Goal: Task Accomplishment & Management: Manage account settings

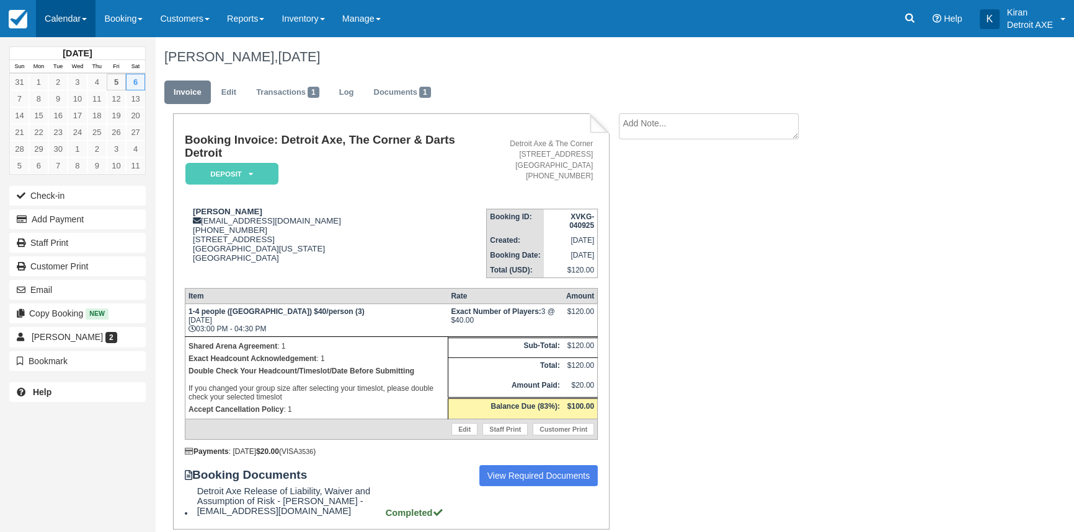
click at [93, 14] on link "Calendar" at bounding box center [66, 18] width 60 height 37
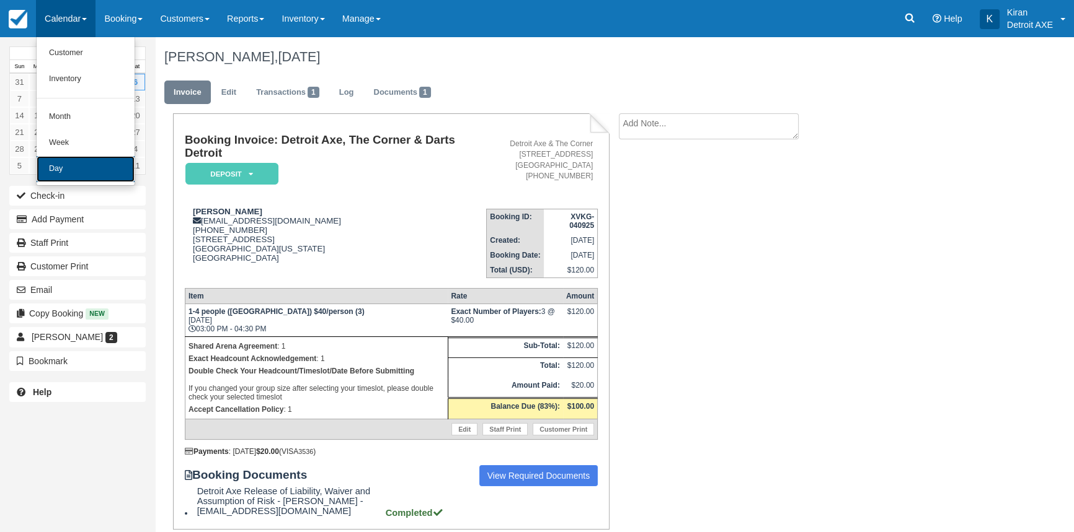
click at [75, 169] on link "Day" at bounding box center [86, 169] width 98 height 26
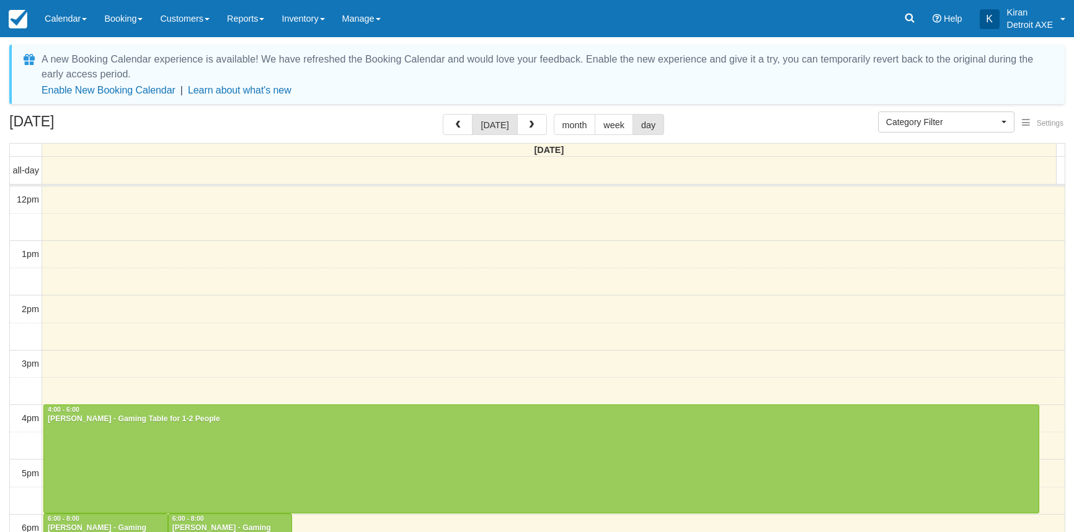
select select
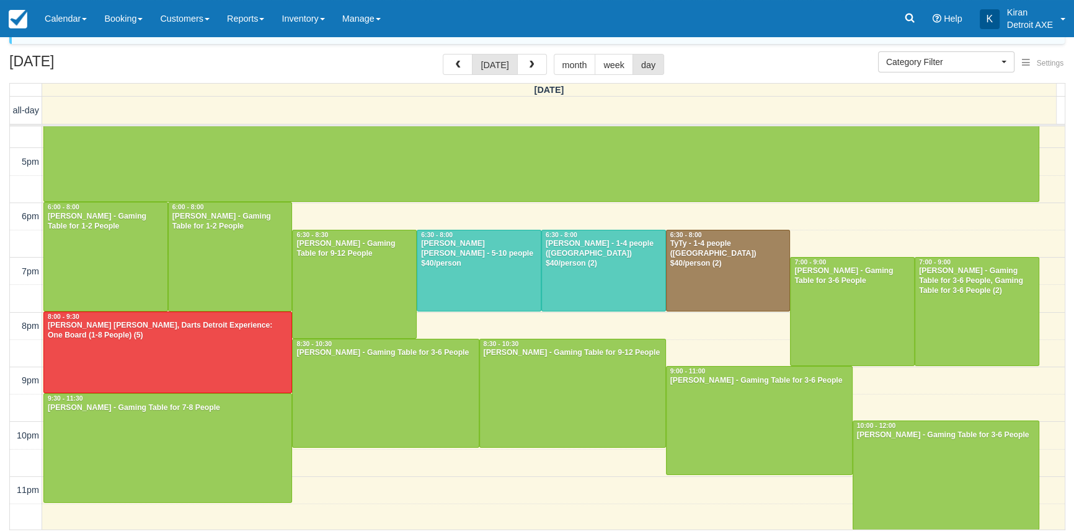
scroll to position [61, 0]
click at [528, 66] on span "button" at bounding box center [531, 64] width 9 height 9
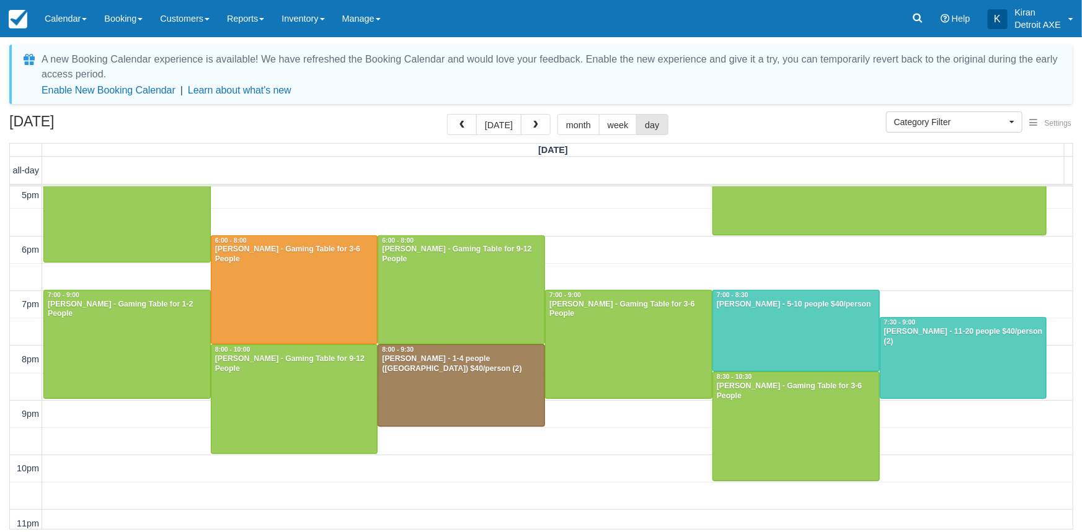
scroll to position [332, 0]
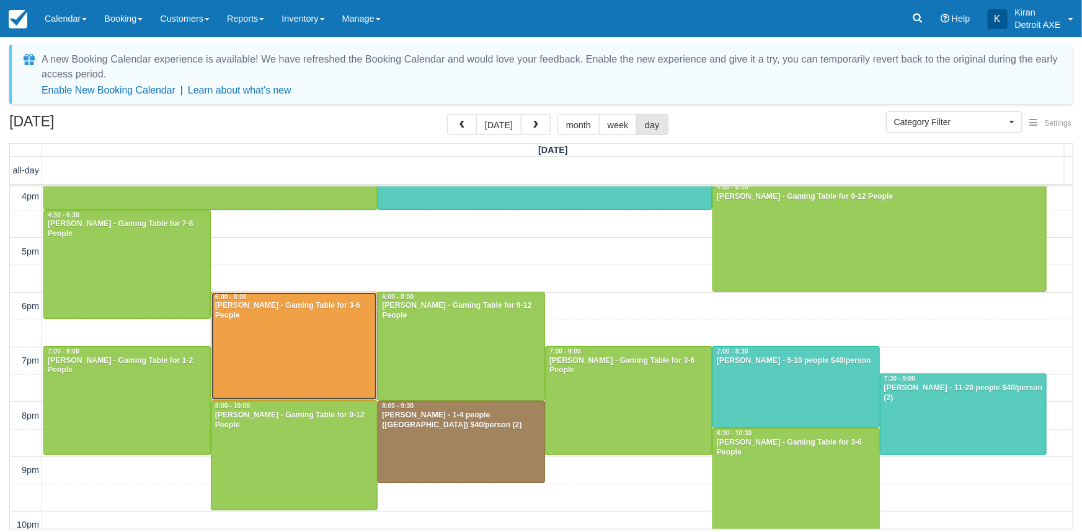
click at [273, 311] on div at bounding box center [294, 347] width 166 height 108
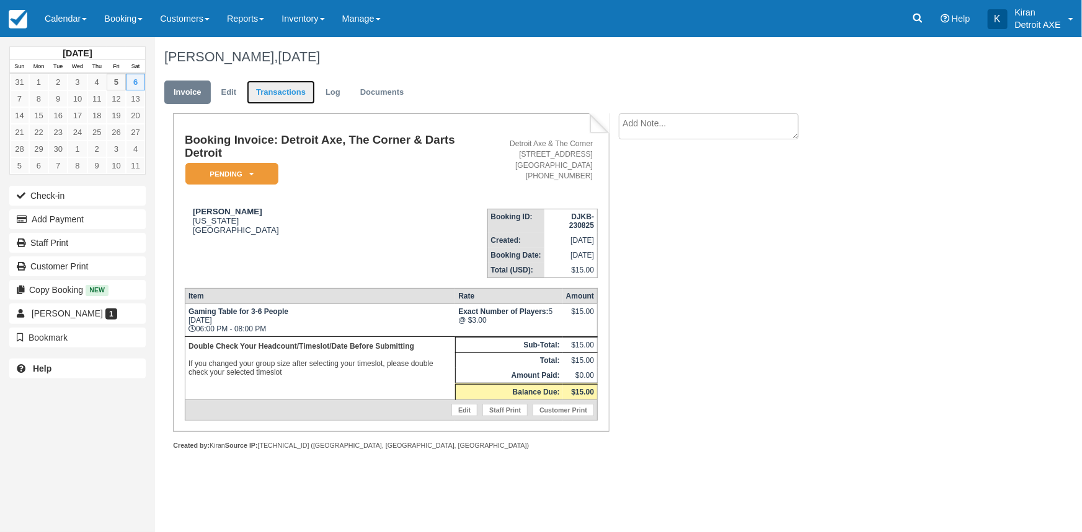
click at [305, 92] on link "Transactions" at bounding box center [281, 93] width 68 height 24
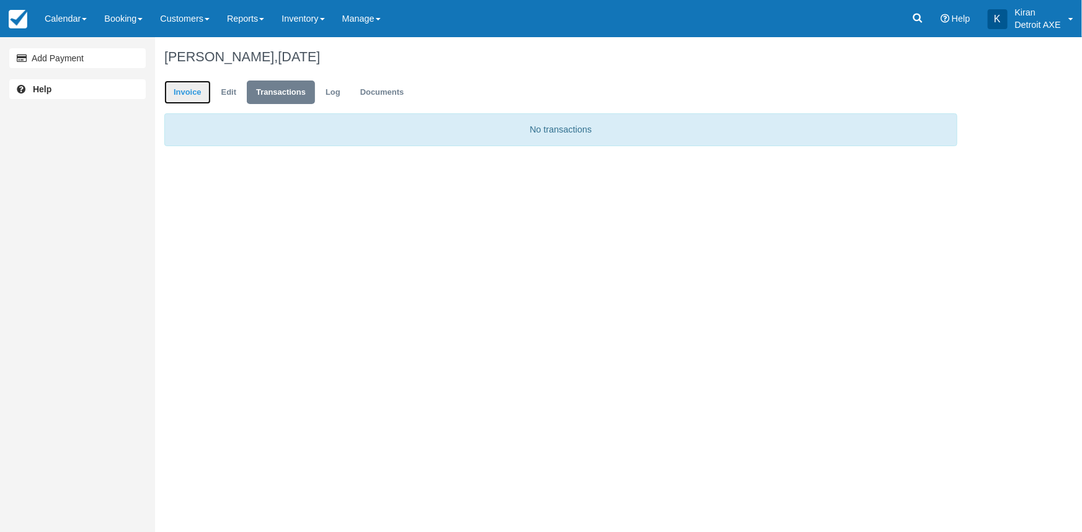
click at [187, 91] on link "Invoice" at bounding box center [187, 93] width 46 height 24
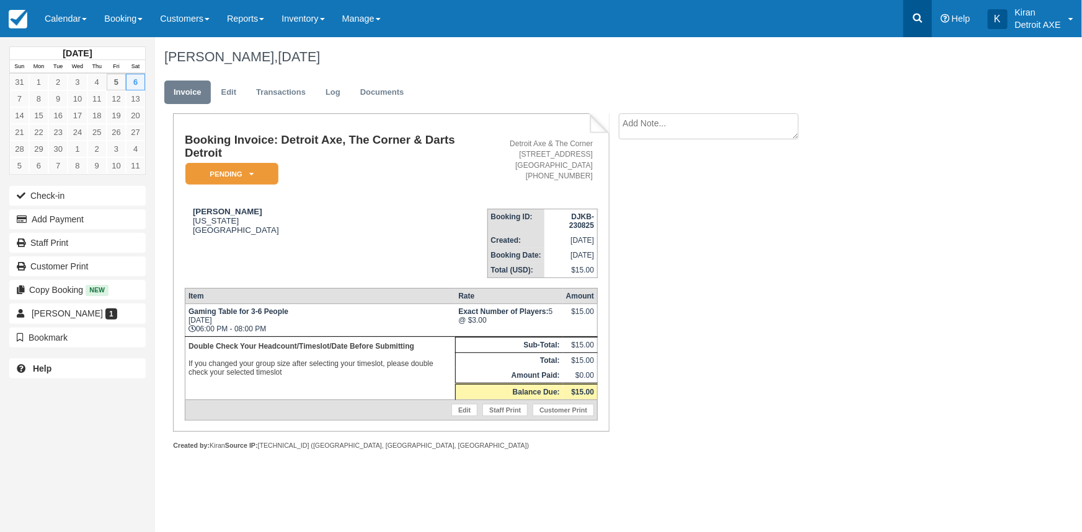
click at [907, 18] on link at bounding box center [917, 18] width 29 height 37
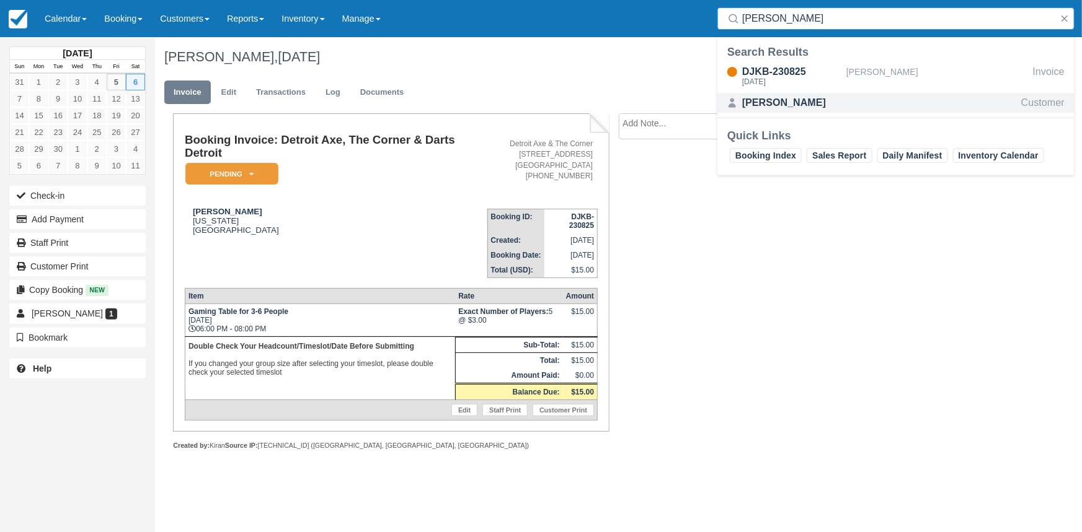
type input "[PERSON_NAME]"
click at [818, 102] on div "[PERSON_NAME]" at bounding box center [791, 102] width 99 height 15
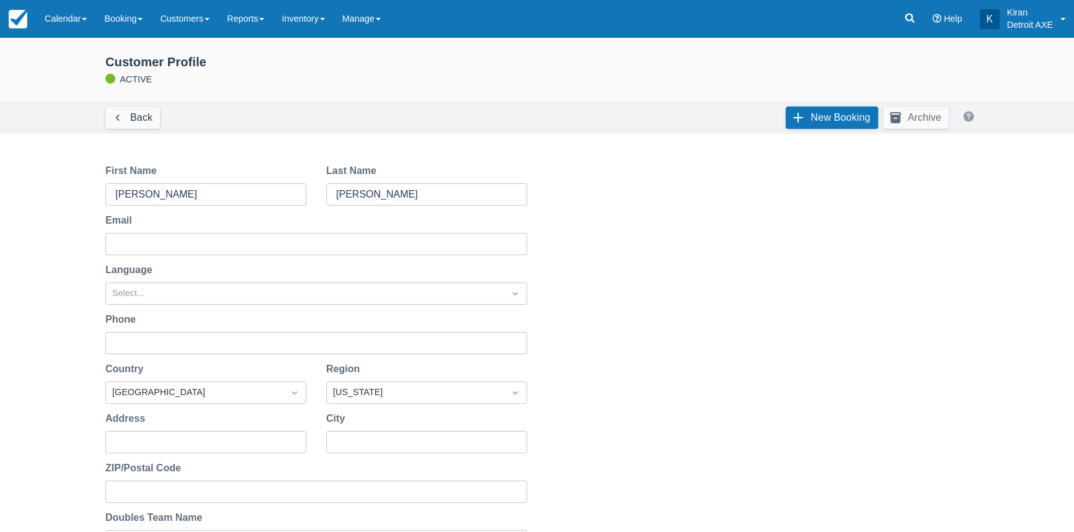
scroll to position [329, 0]
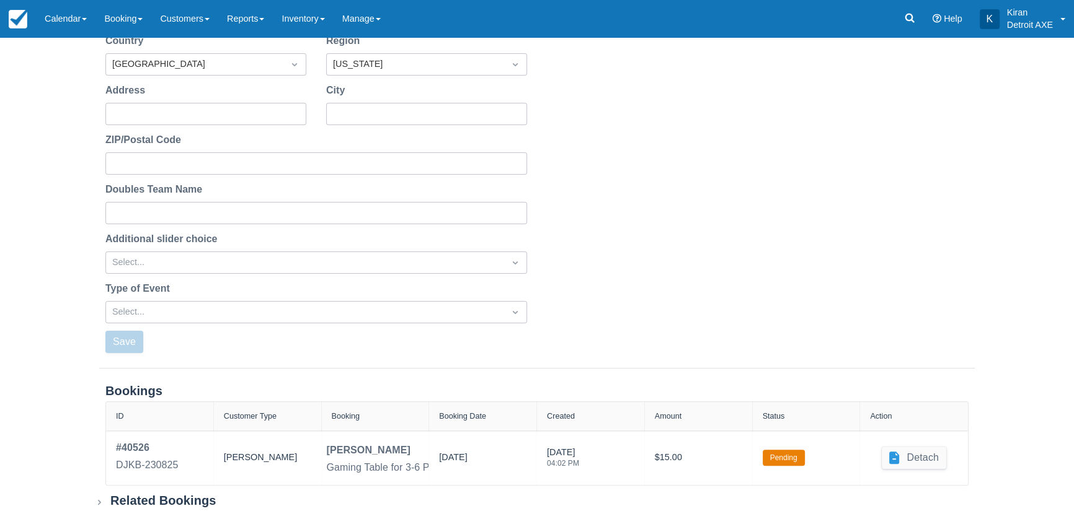
click at [99, 501] on icon at bounding box center [99, 503] width 12 height 12
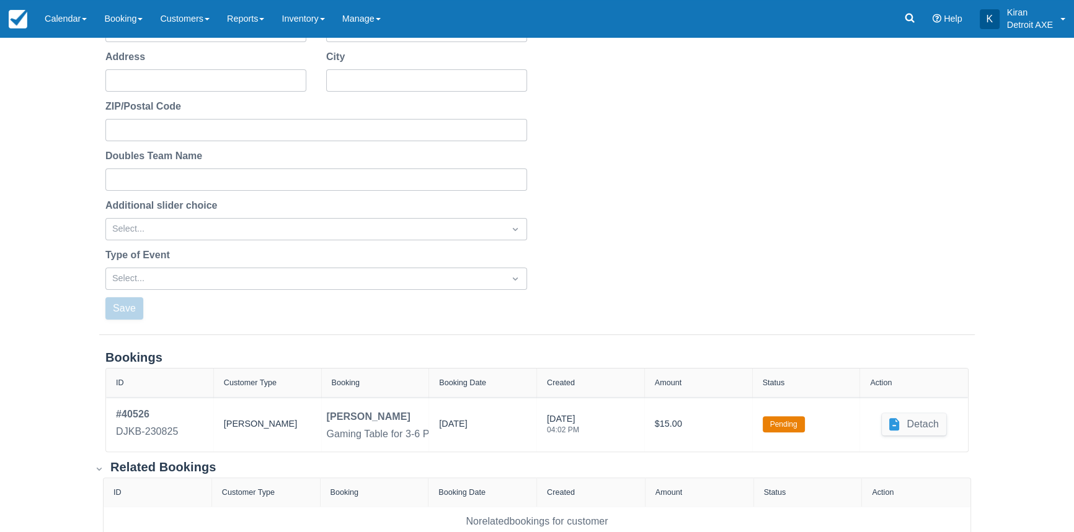
scroll to position [391, 0]
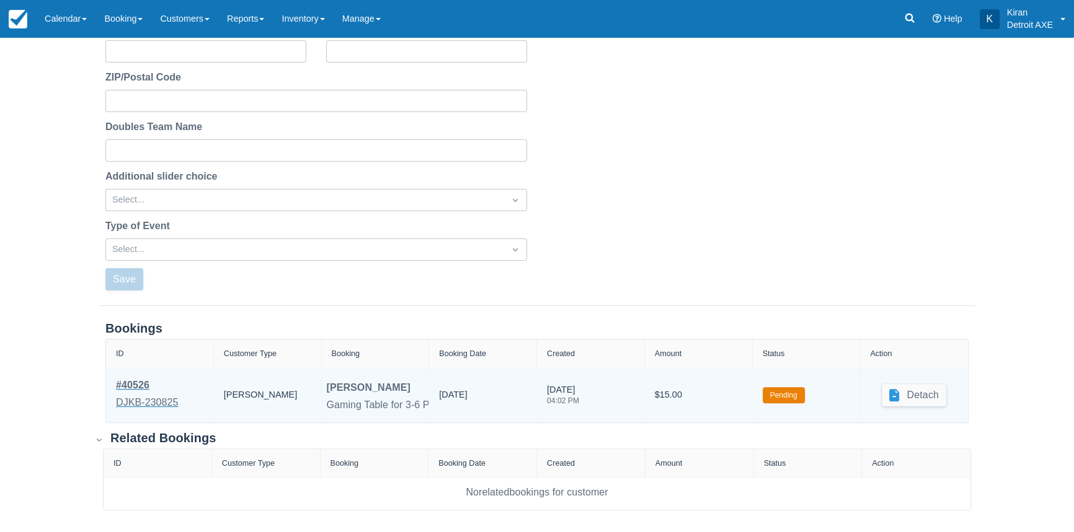
click at [123, 394] on link "# 40526 DJKB-230825" at bounding box center [147, 395] width 63 height 35
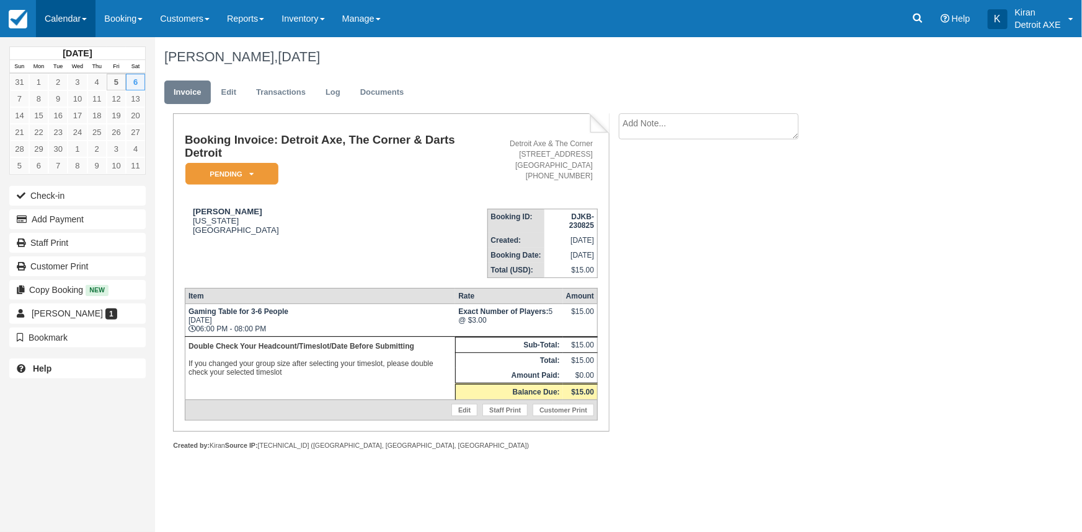
click at [95, 23] on link "Calendar" at bounding box center [66, 18] width 60 height 37
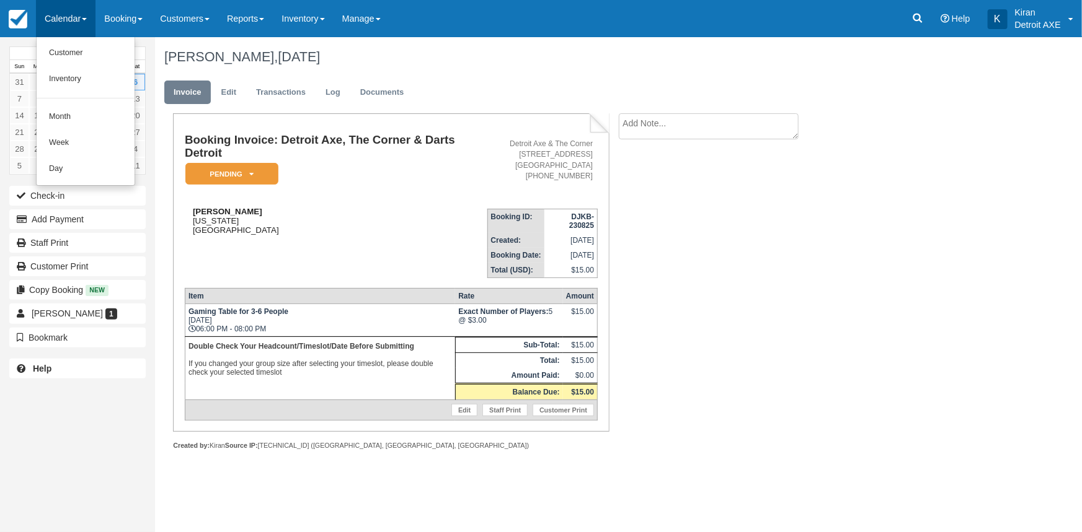
click at [366, 232] on div "Carol Boyle Michigan United States" at bounding box center [336, 221] width 302 height 28
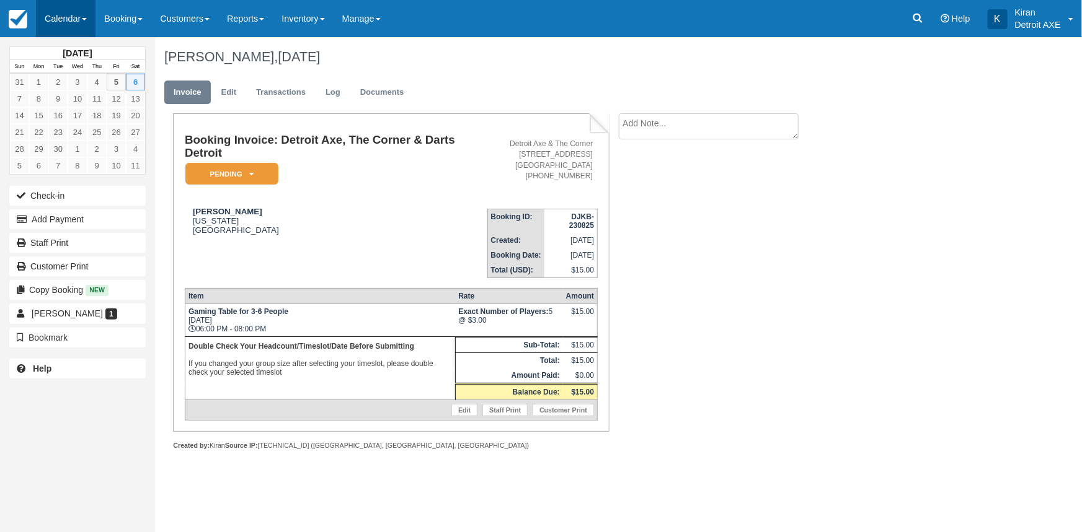
click at [89, 25] on link "Calendar" at bounding box center [66, 18] width 60 height 37
click at [336, 266] on td "Carol Boyle Michigan United States" at bounding box center [336, 238] width 302 height 79
click at [322, 97] on link "Log" at bounding box center [332, 93] width 33 height 24
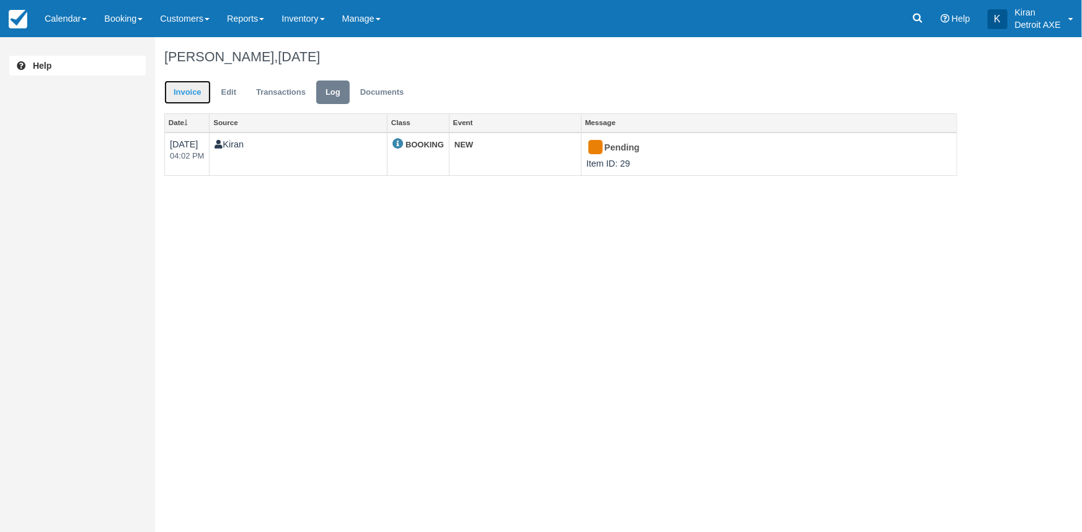
click at [187, 94] on link "Invoice" at bounding box center [187, 93] width 46 height 24
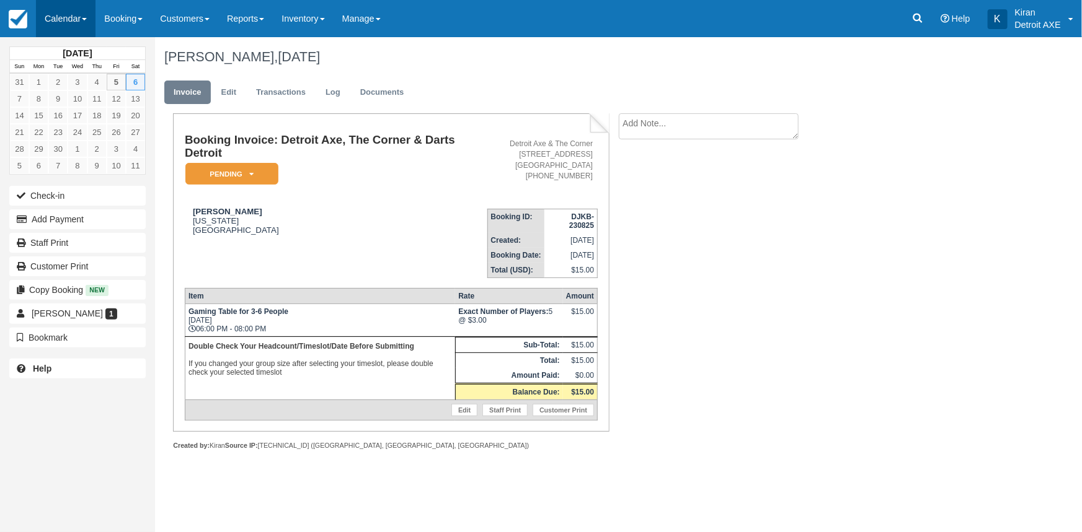
click at [79, 20] on link "Calendar" at bounding box center [66, 18] width 60 height 37
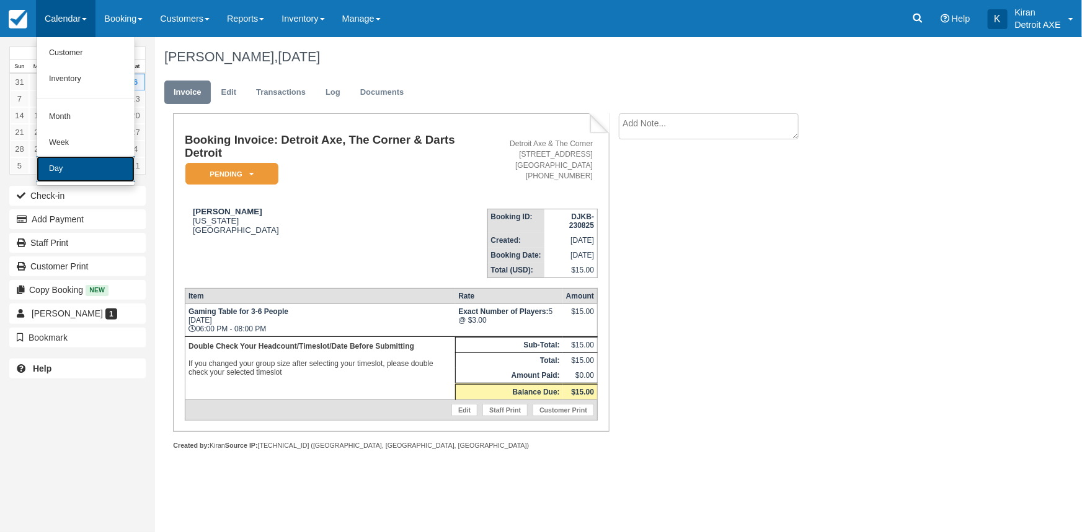
click at [79, 166] on link "Day" at bounding box center [86, 169] width 98 height 26
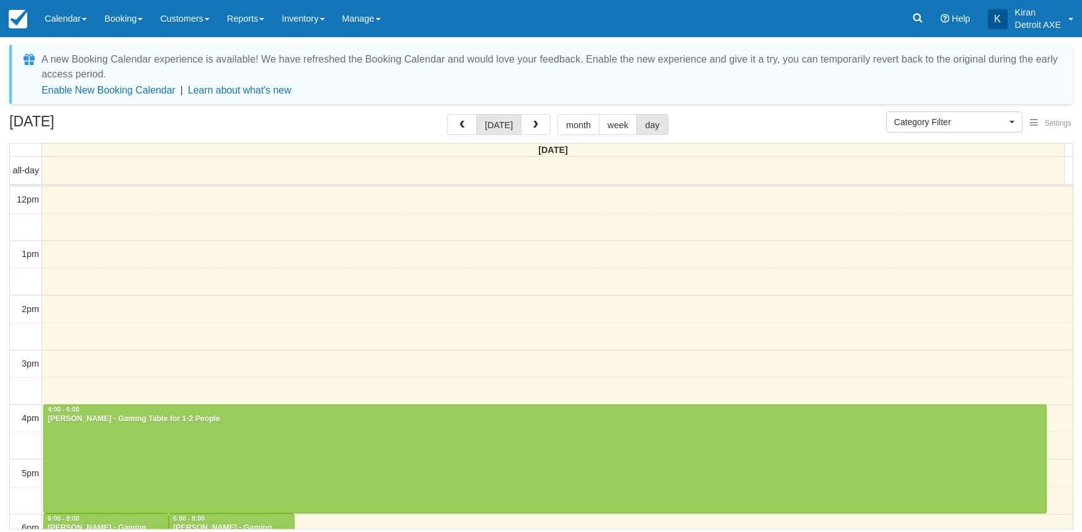
select select
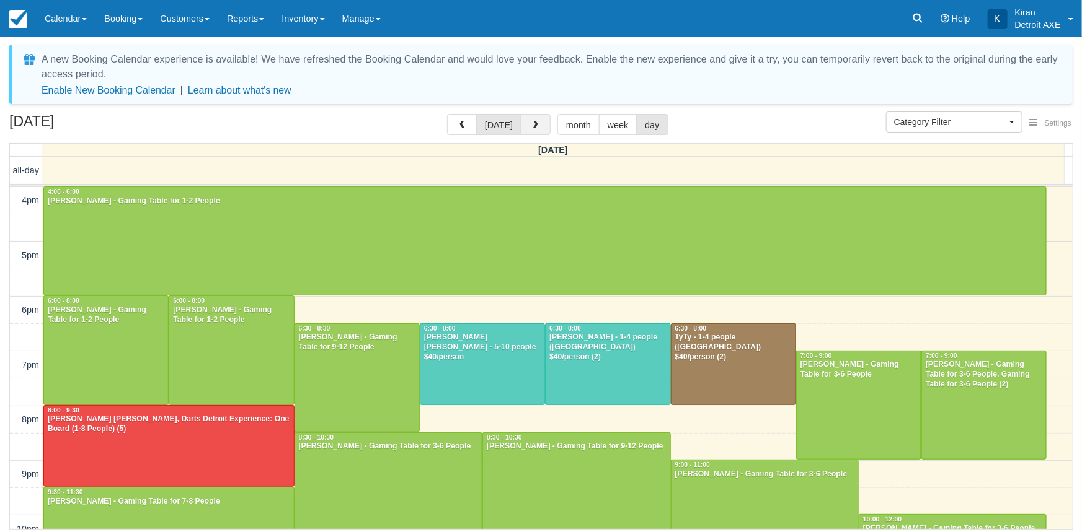
click at [527, 123] on button "button" at bounding box center [536, 124] width 30 height 21
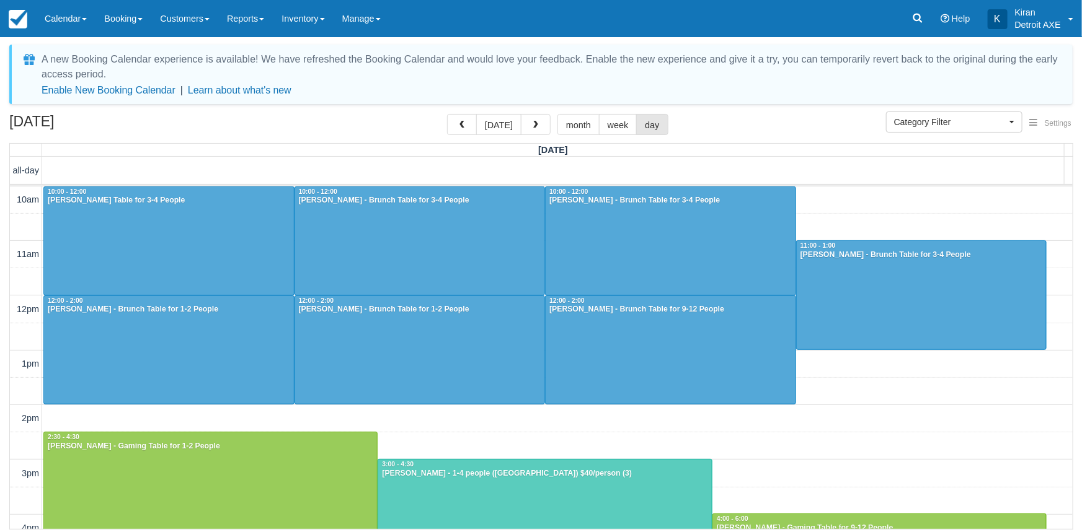
scroll to position [219, 0]
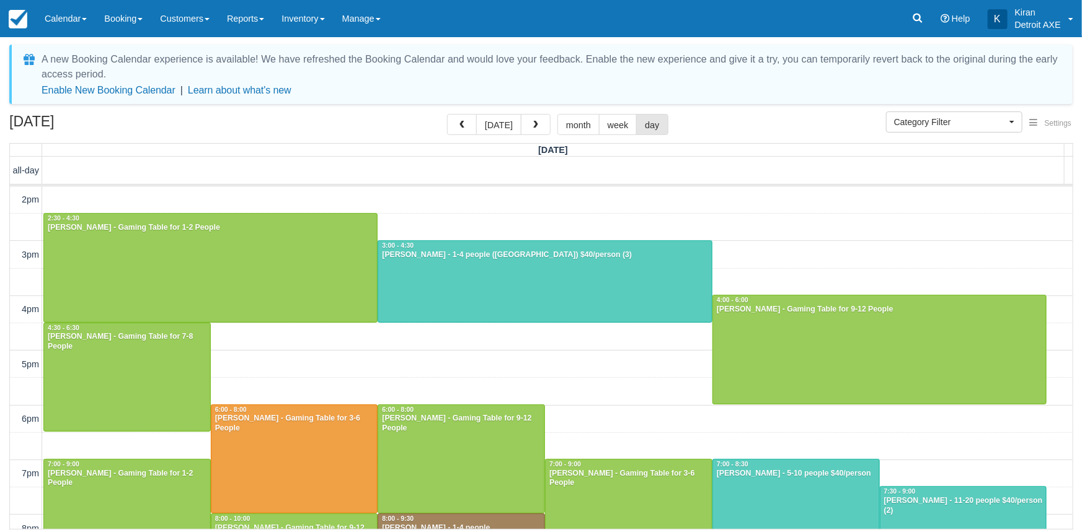
click at [527, 123] on button "button" at bounding box center [536, 124] width 30 height 21
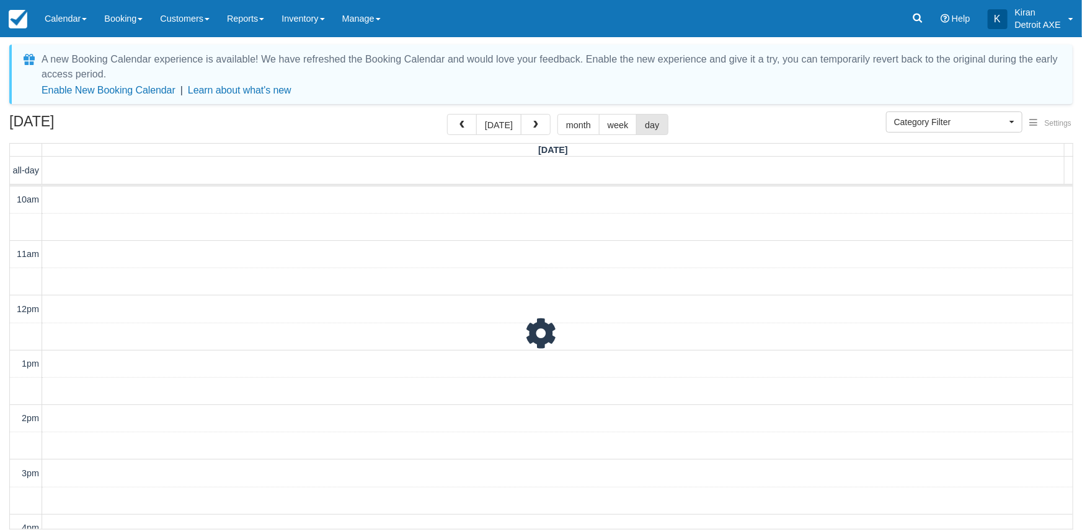
scroll to position [329, 0]
click at [527, 123] on button "button" at bounding box center [536, 124] width 30 height 21
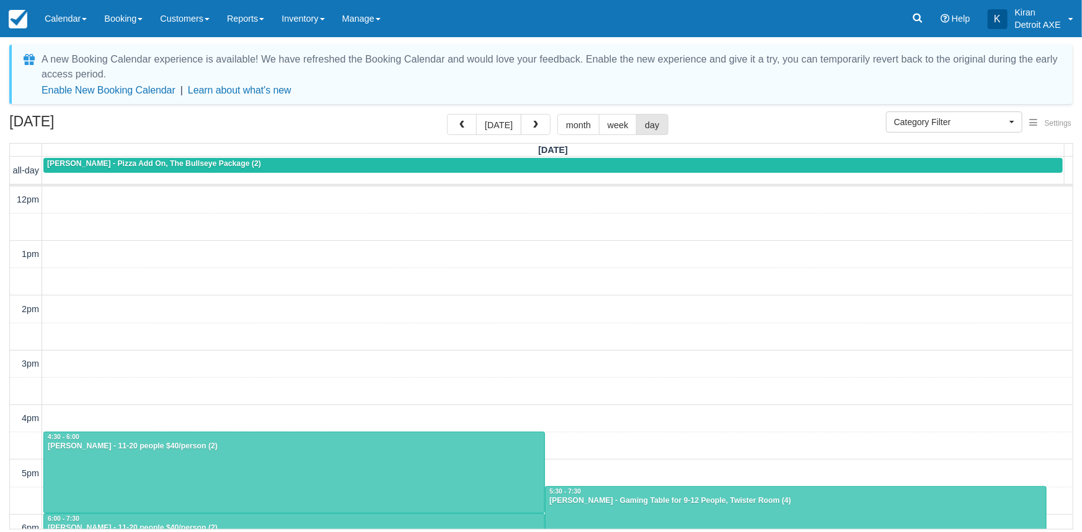
scroll to position [219, 0]
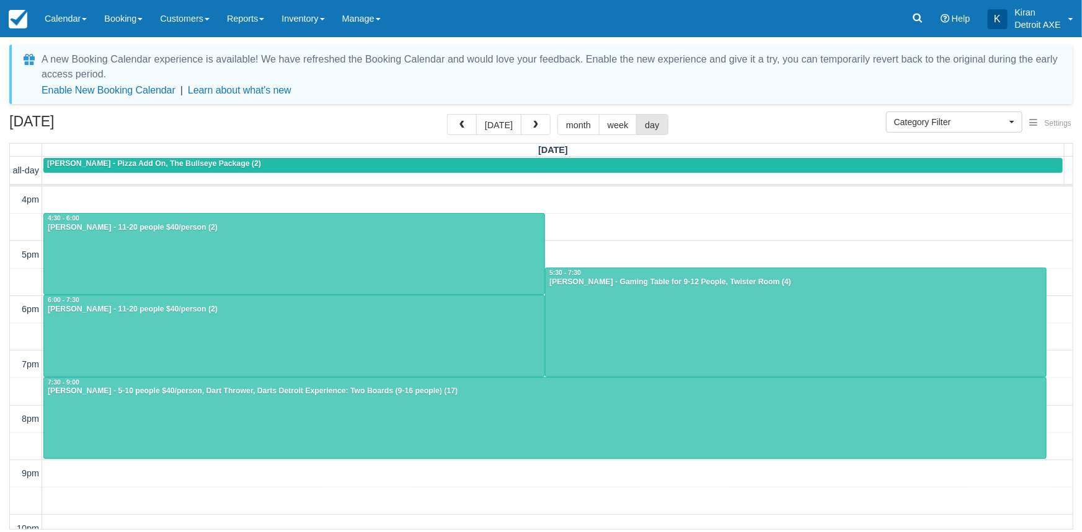
click at [527, 123] on button "button" at bounding box center [536, 124] width 30 height 21
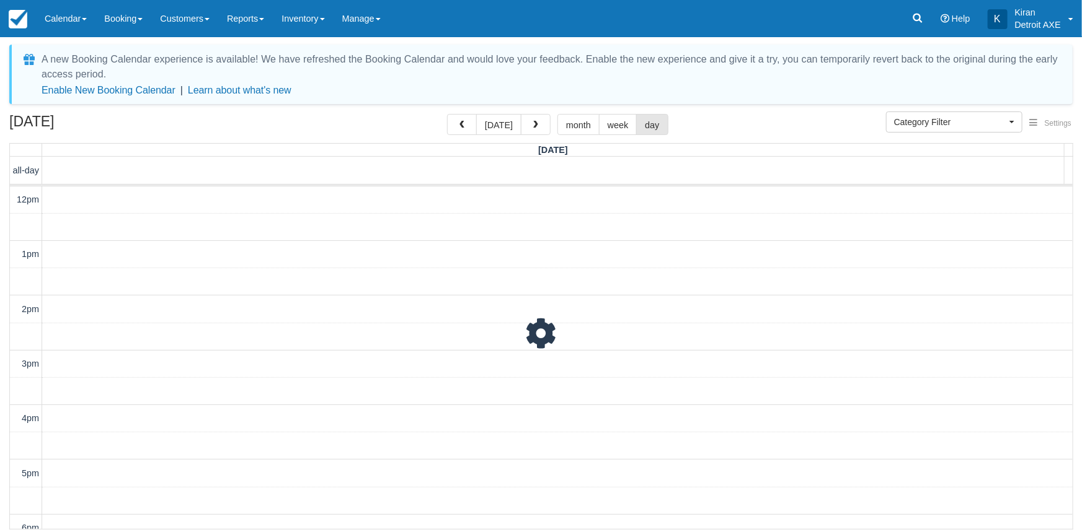
scroll to position [219, 0]
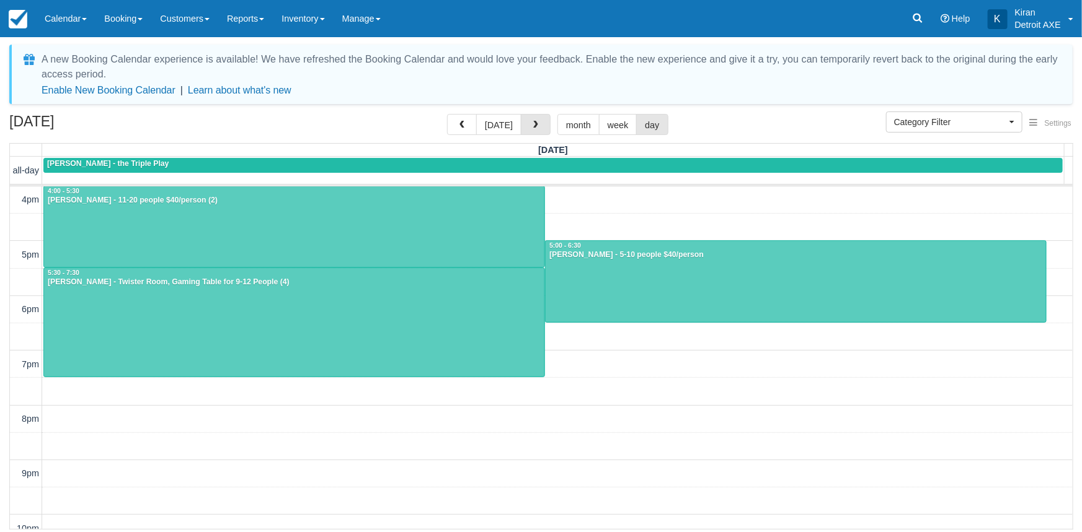
click at [527, 123] on button "button" at bounding box center [536, 124] width 30 height 21
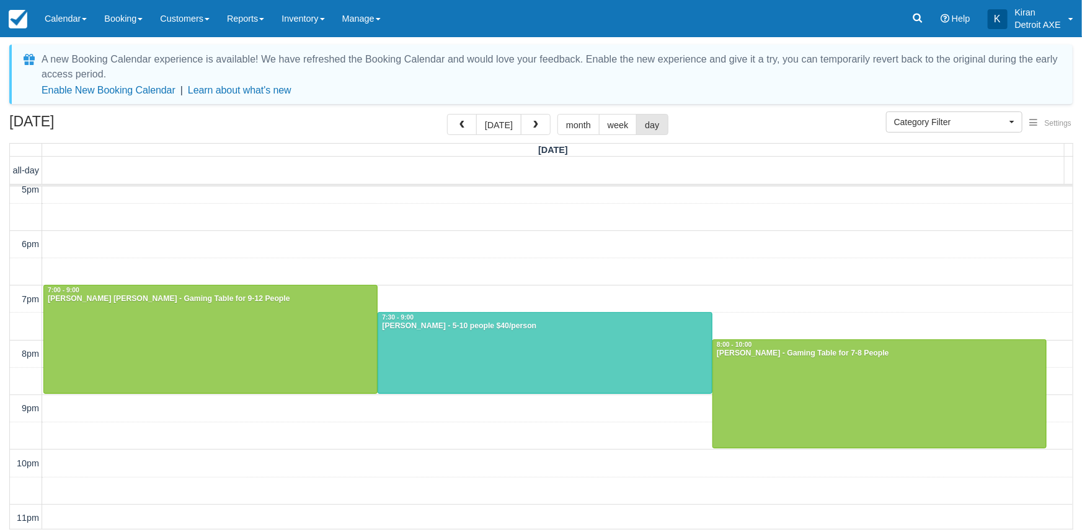
scroll to position [285, 0]
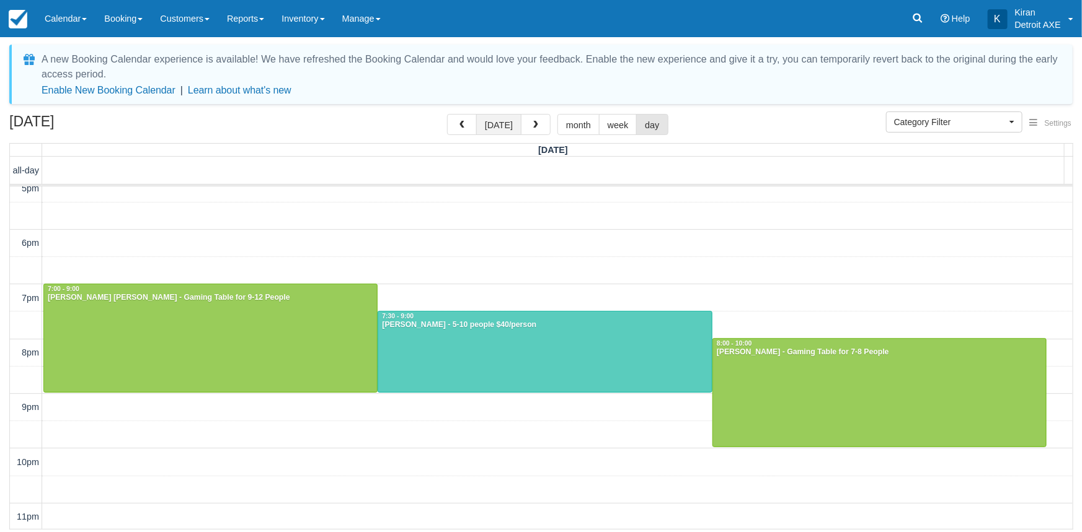
click at [498, 124] on button "[DATE]" at bounding box center [498, 124] width 45 height 21
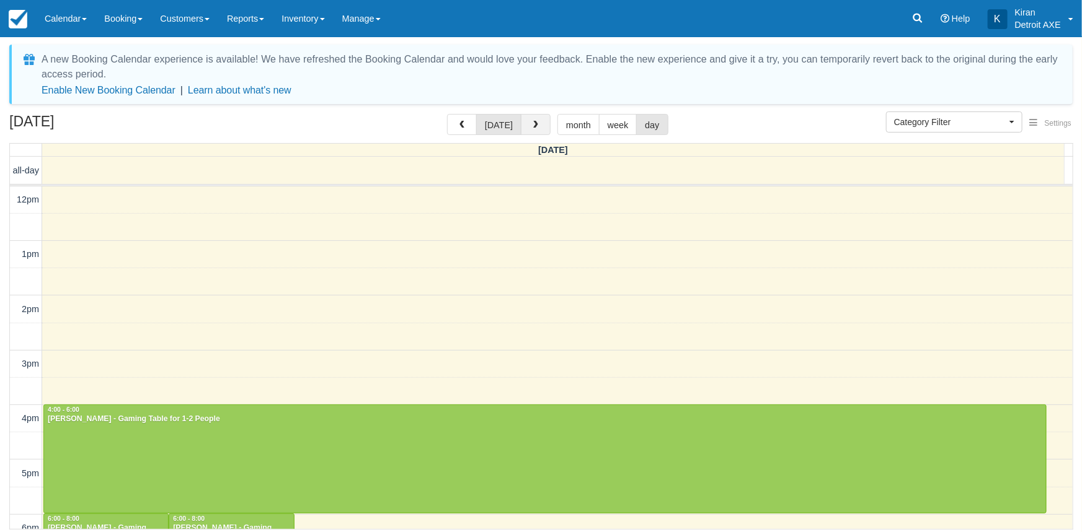
scroll to position [219, 0]
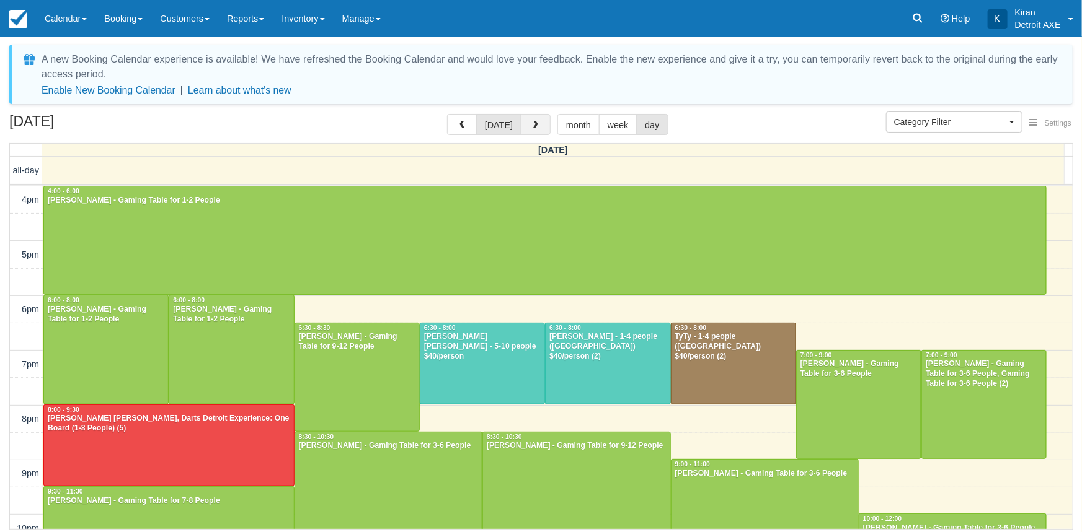
click at [534, 124] on span "button" at bounding box center [535, 125] width 9 height 9
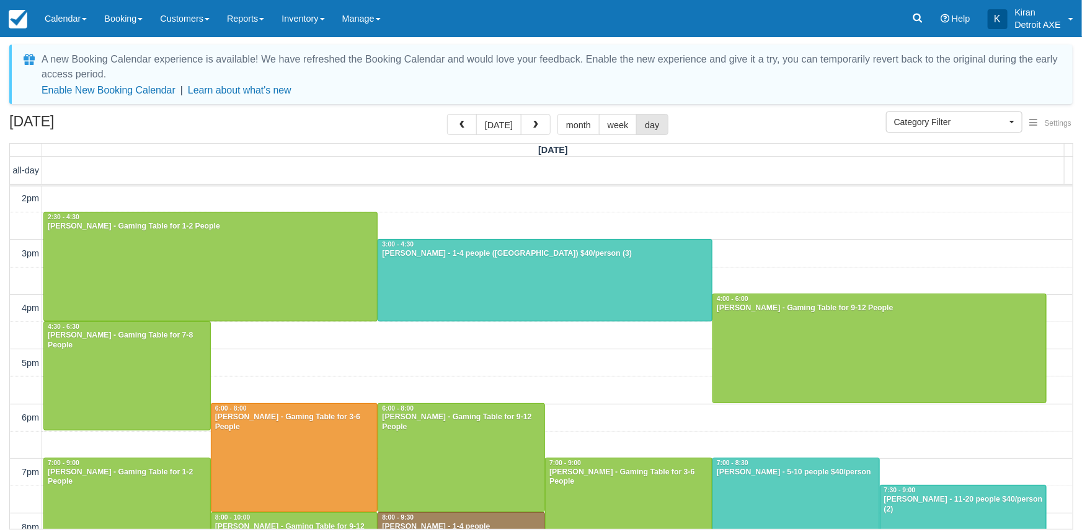
scroll to position [332, 0]
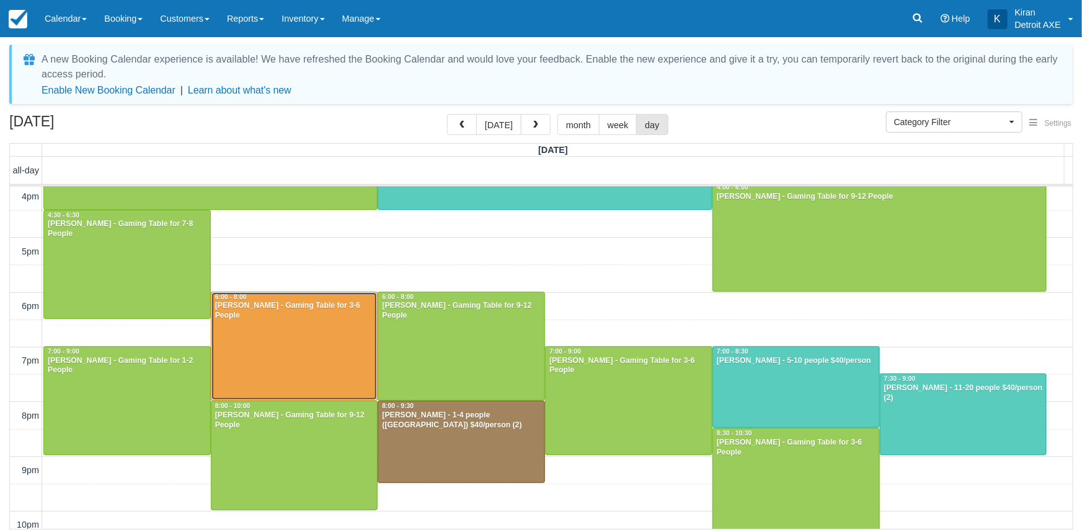
click at [296, 343] on div at bounding box center [294, 347] width 166 height 108
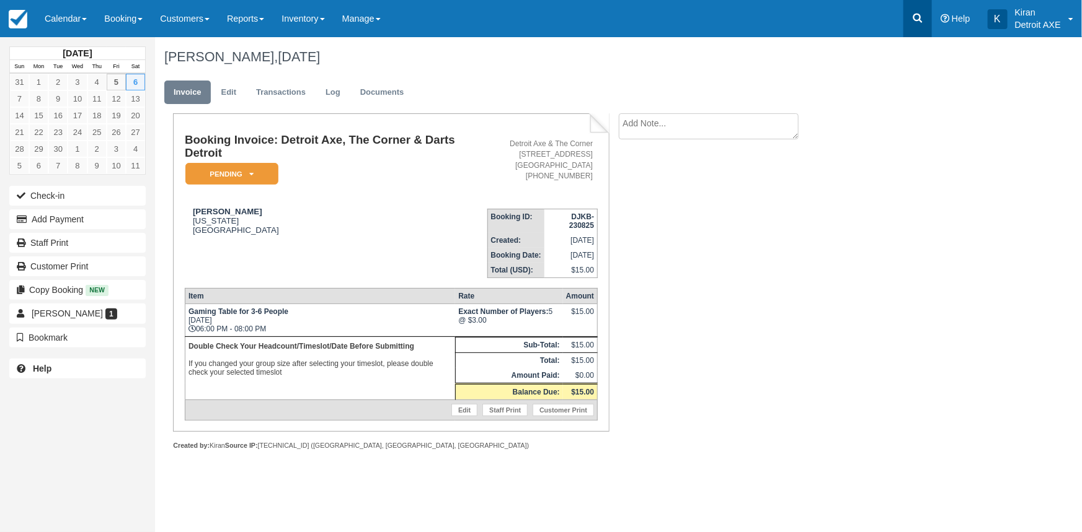
click at [920, 28] on link at bounding box center [917, 18] width 29 height 37
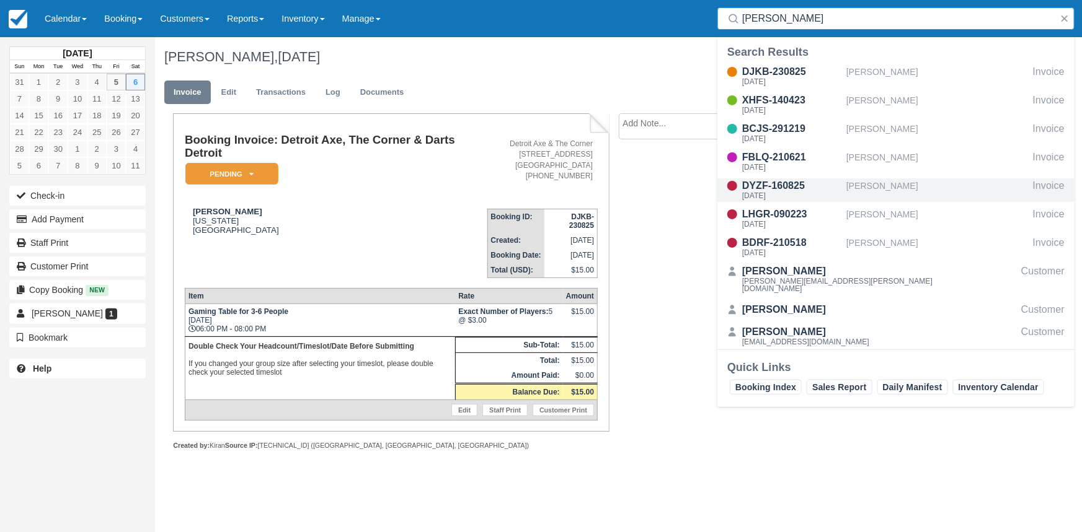
type input "boyle"
click at [878, 187] on div "[PERSON_NAME]" at bounding box center [937, 191] width 182 height 24
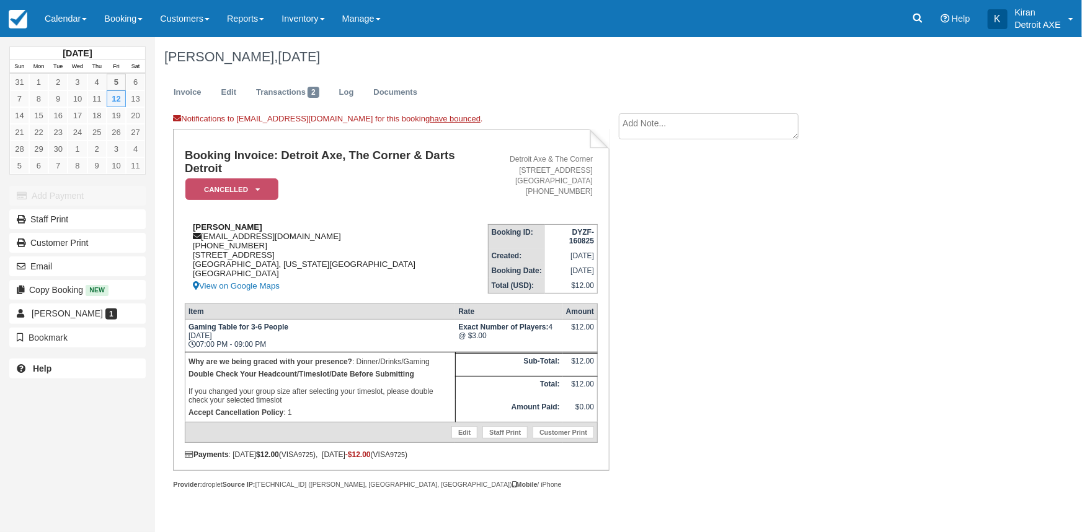
click at [286, 256] on div "Caroll Boyle boiler1969@gmail.com 1 (214) 418-4445 7258 , Hollister Rd Laingsbu…" at bounding box center [336, 258] width 303 height 71
click at [296, 95] on link "Transactions 2" at bounding box center [288, 93] width 82 height 24
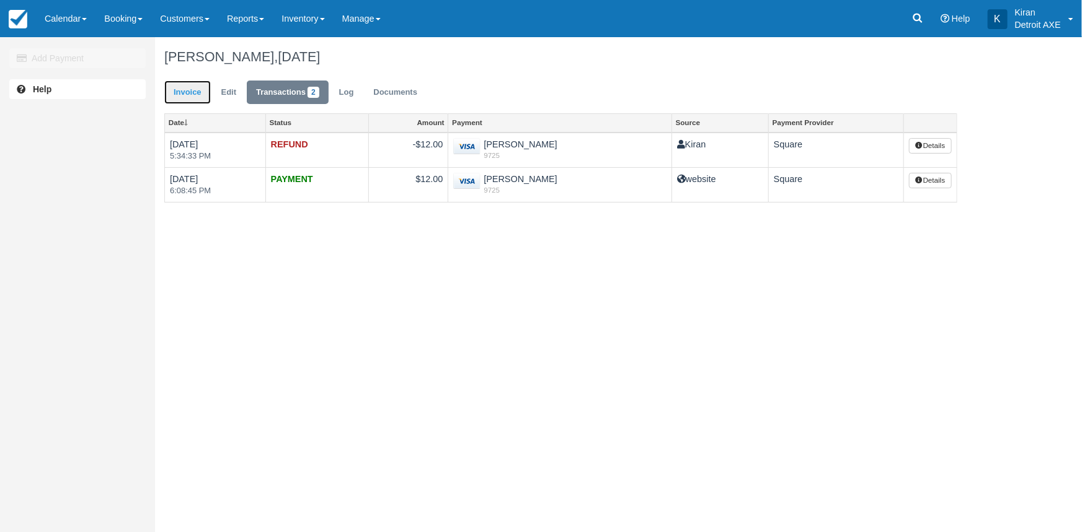
click at [186, 90] on link "Invoice" at bounding box center [187, 93] width 46 height 24
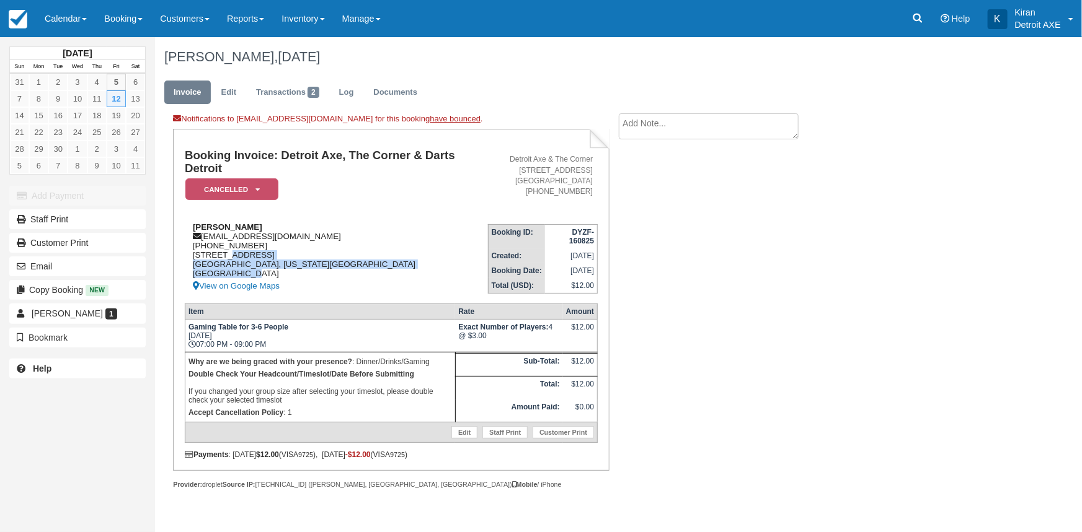
drag, startPoint x: 242, startPoint y: 272, endPoint x: 223, endPoint y: 252, distance: 27.6
click at [223, 252] on div "[PERSON_NAME] [EMAIL_ADDRESS][DOMAIN_NAME] [PHONE_NUMBER] [STREET_ADDRESS][US_S…" at bounding box center [336, 258] width 303 height 71
click at [242, 256] on div "[PERSON_NAME] [EMAIL_ADDRESS][DOMAIN_NAME] [PHONE_NUMBER] [STREET_ADDRESS][US_S…" at bounding box center [336, 258] width 303 height 71
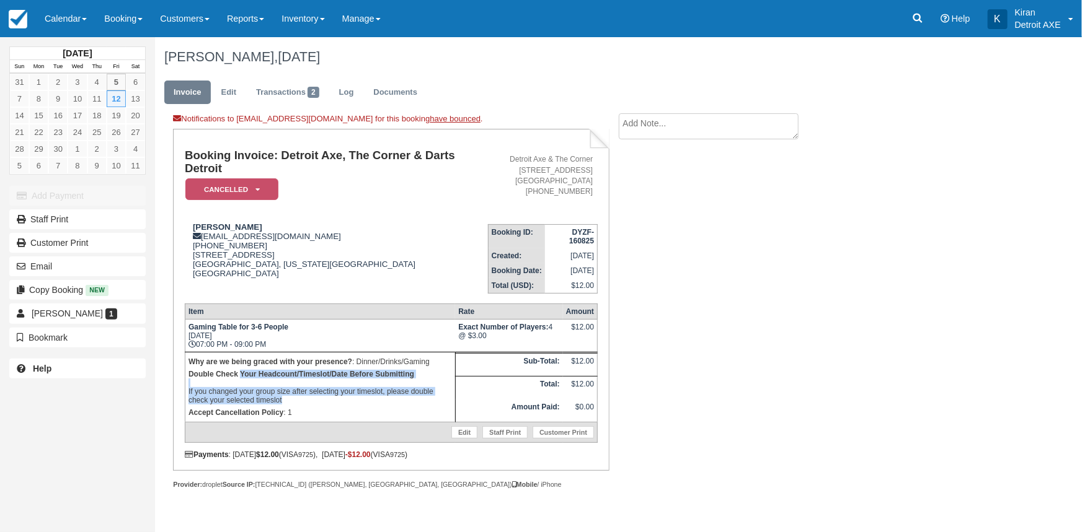
drag, startPoint x: 279, startPoint y: 396, endPoint x: 239, endPoint y: 373, distance: 46.1
click at [239, 373] on p "Double Check Your Headcount/Timeslot/Date Before Submitting If you changed your…" at bounding box center [319, 387] width 263 height 38
click at [321, 392] on p "Double Check Your Headcount/Timeslot/Date Before Submitting If you changed your…" at bounding box center [319, 387] width 263 height 38
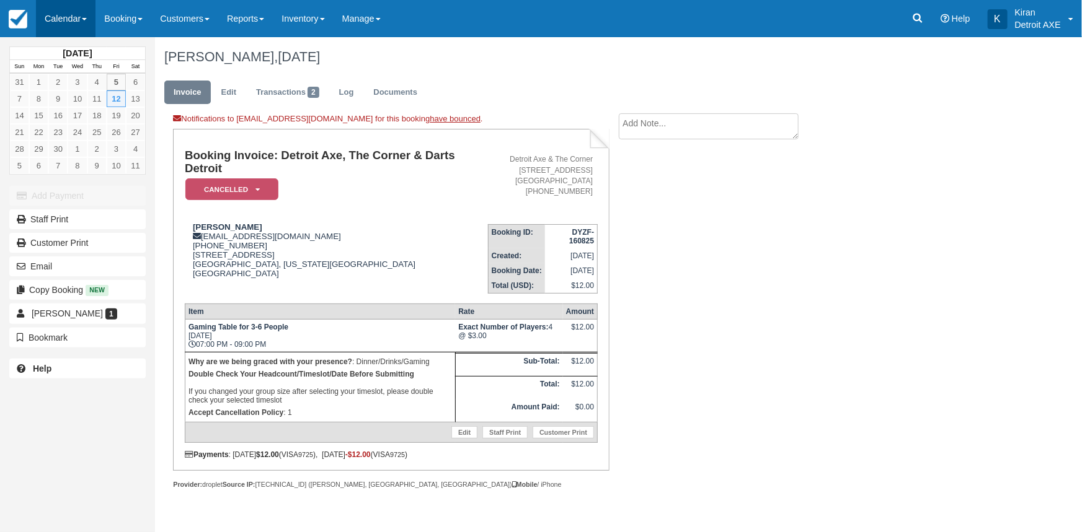
click at [80, 21] on link "Calendar" at bounding box center [66, 18] width 60 height 37
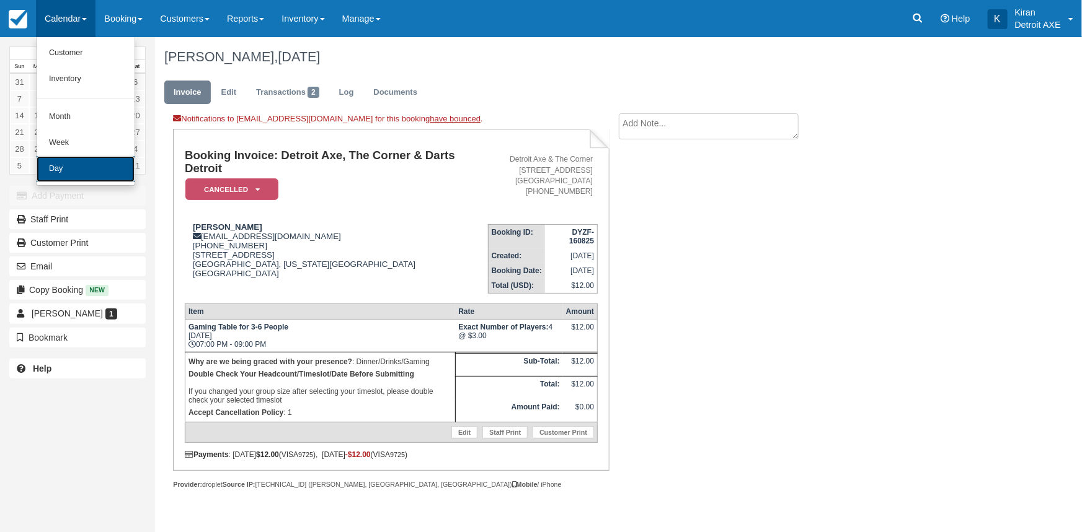
click at [81, 167] on link "Day" at bounding box center [86, 169] width 98 height 26
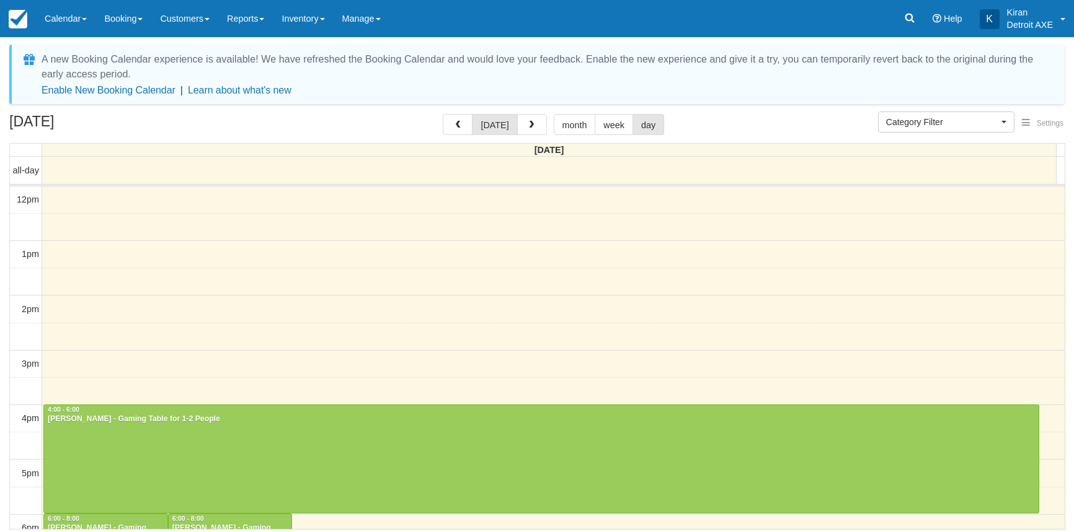
select select
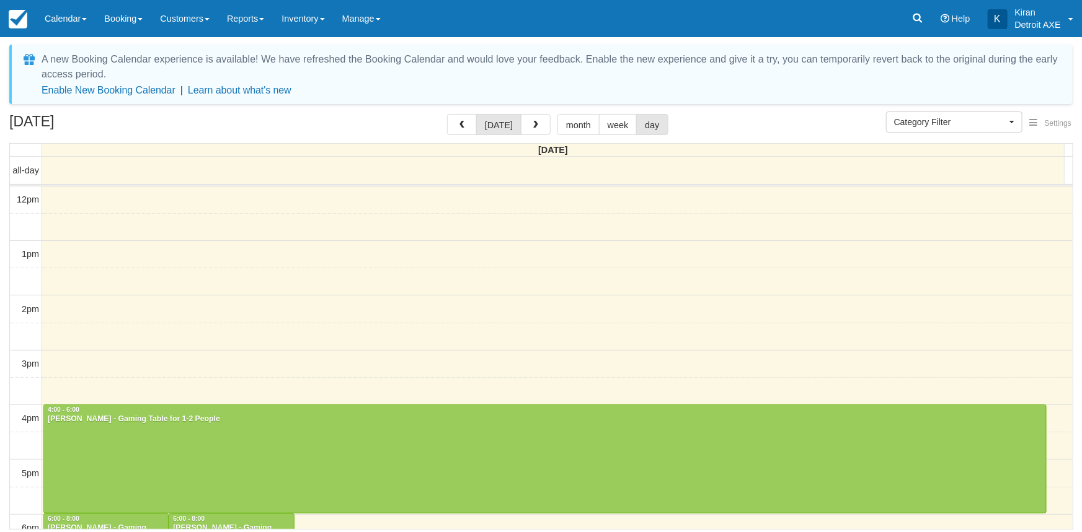
scroll to position [218, 0]
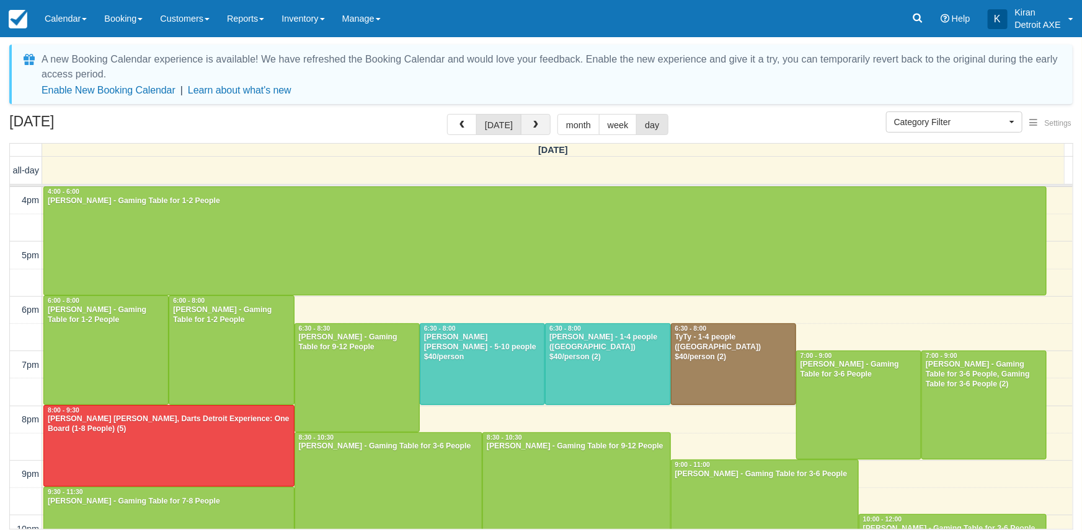
click at [531, 120] on button "button" at bounding box center [536, 124] width 30 height 21
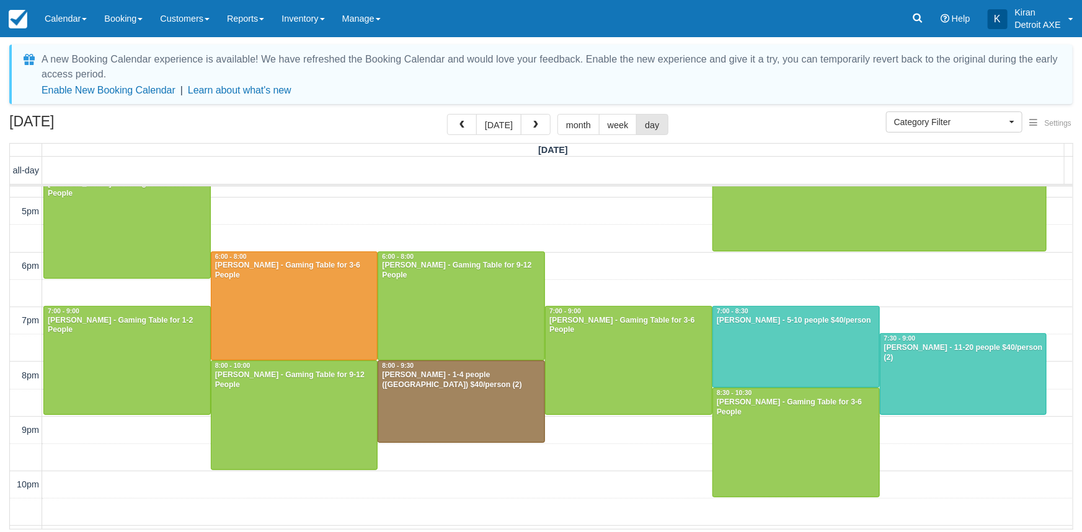
scroll to position [388, 0]
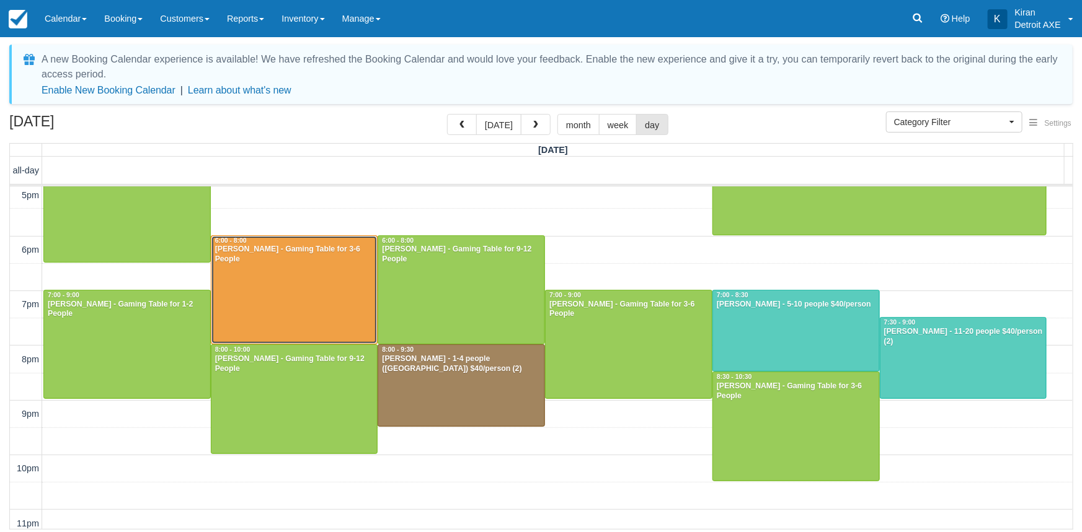
click at [309, 271] on div at bounding box center [294, 290] width 166 height 108
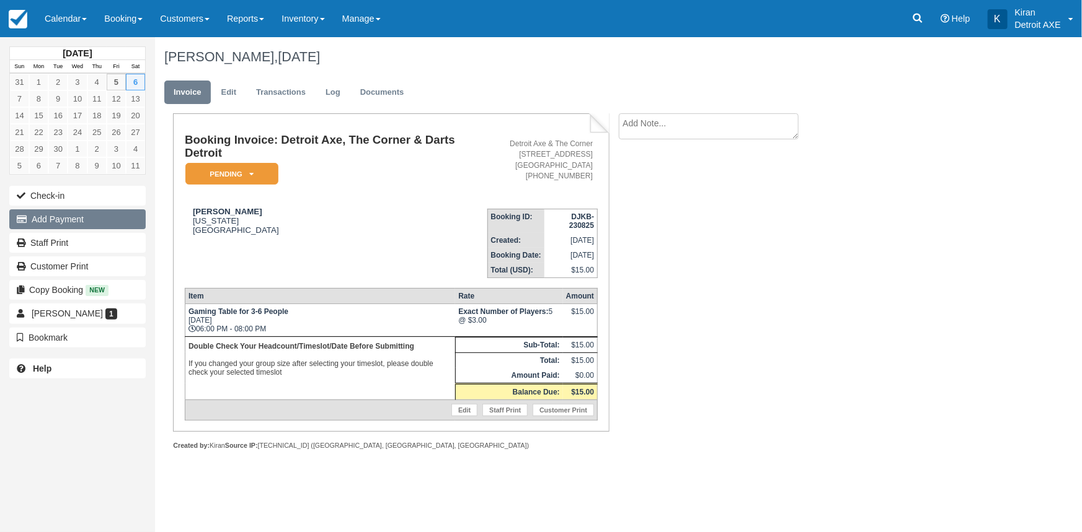
click at [65, 218] on button "Add Payment" at bounding box center [77, 220] width 136 height 20
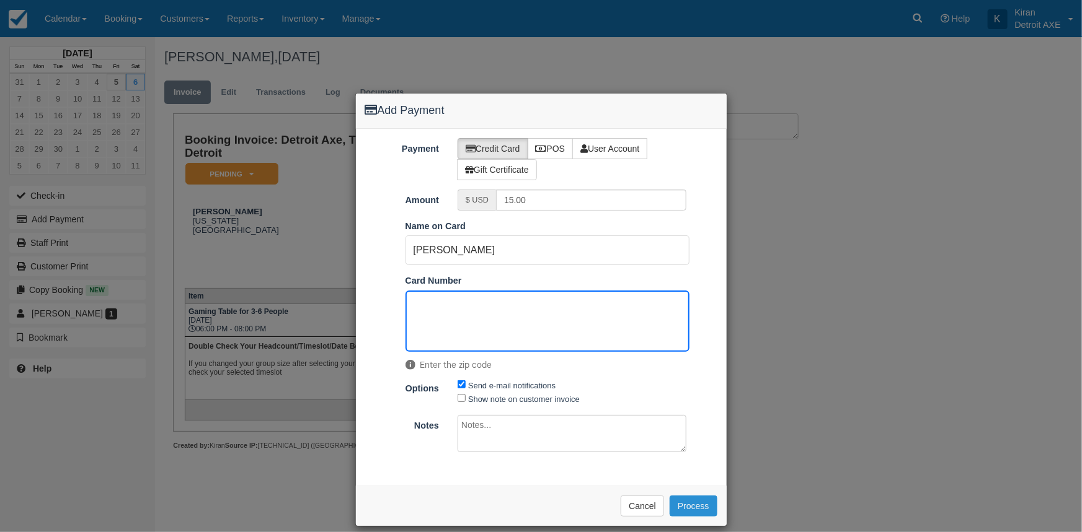
click at [694, 505] on button "Process" at bounding box center [693, 506] width 48 height 21
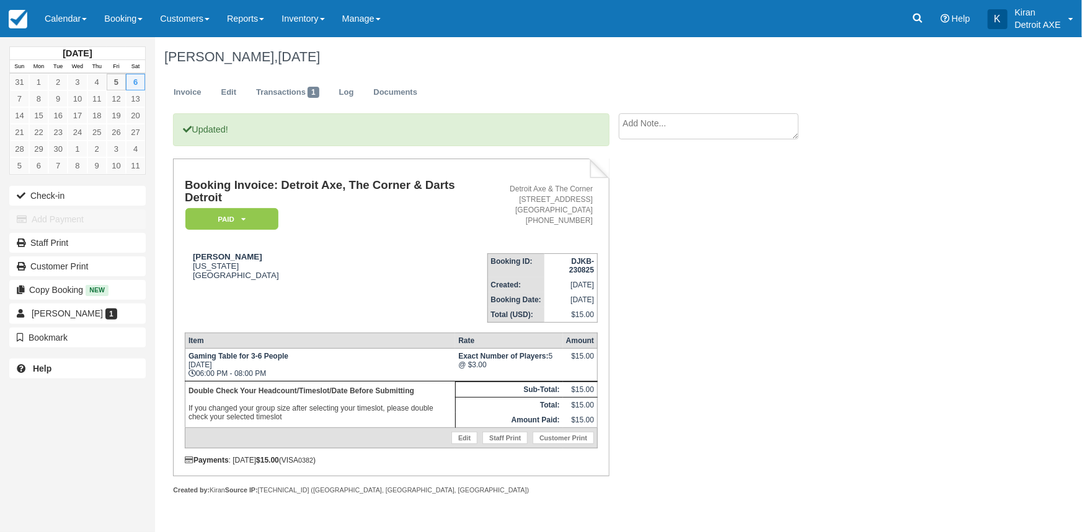
click at [268, 364] on td "Gaming Table for 3-6 People [DATE] 06:00 PM - 08:00 PM" at bounding box center [320, 365] width 270 height 33
click at [335, 387] on p "Double Check Your Headcount/Timeslot/Date Before Submitting If you changed your…" at bounding box center [319, 404] width 263 height 38
click at [83, 22] on link "Calendar" at bounding box center [66, 18] width 60 height 37
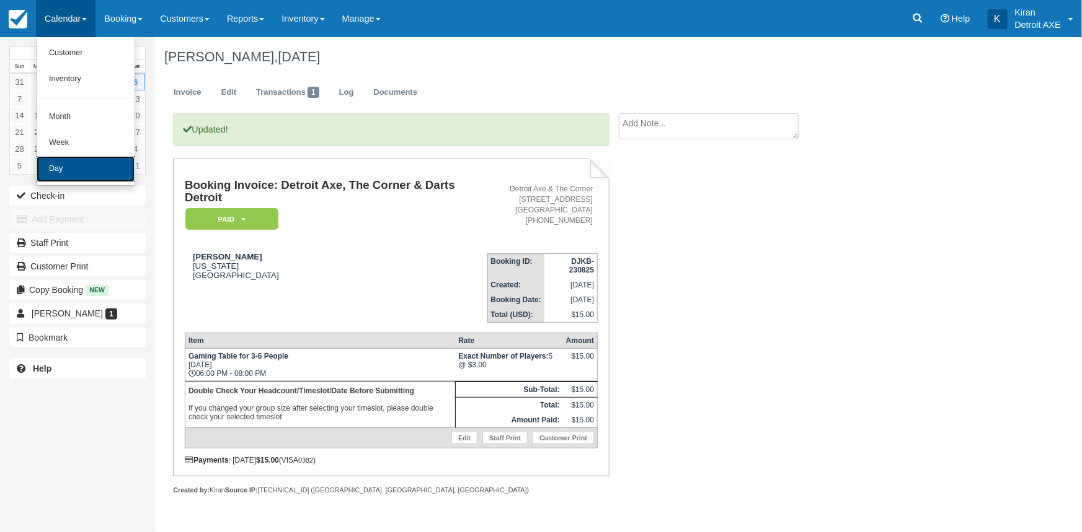
click at [81, 173] on link "Day" at bounding box center [86, 169] width 98 height 26
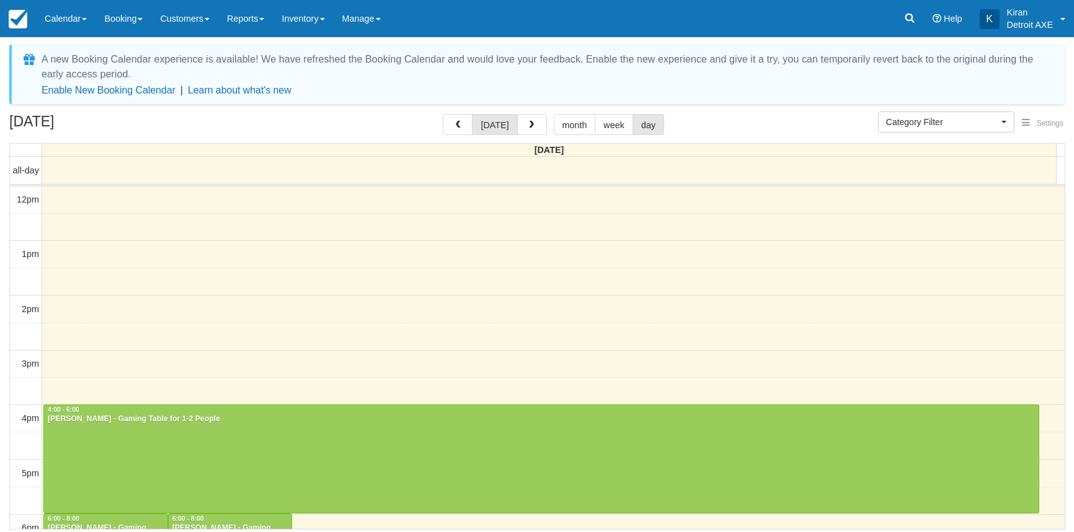
select select
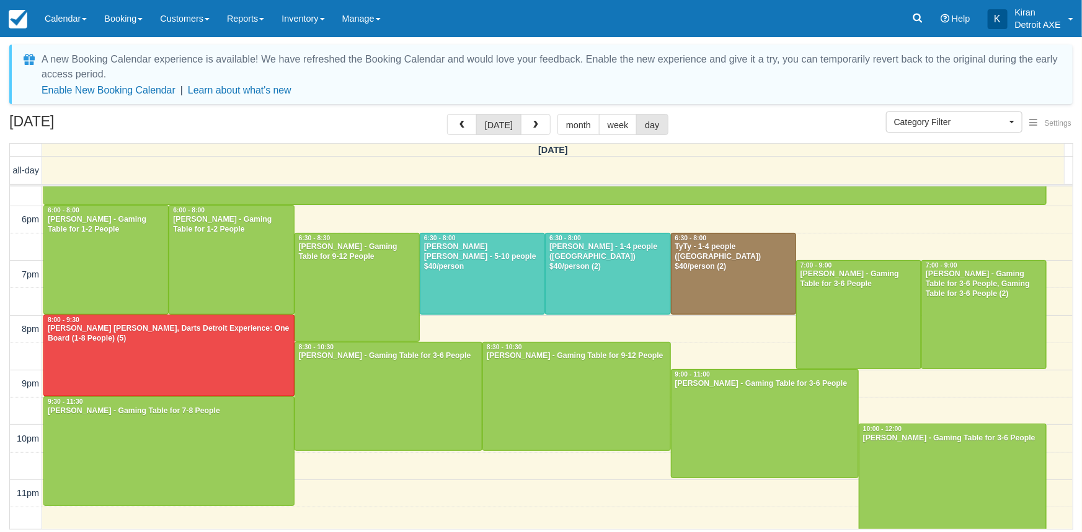
scroll to position [312, 0]
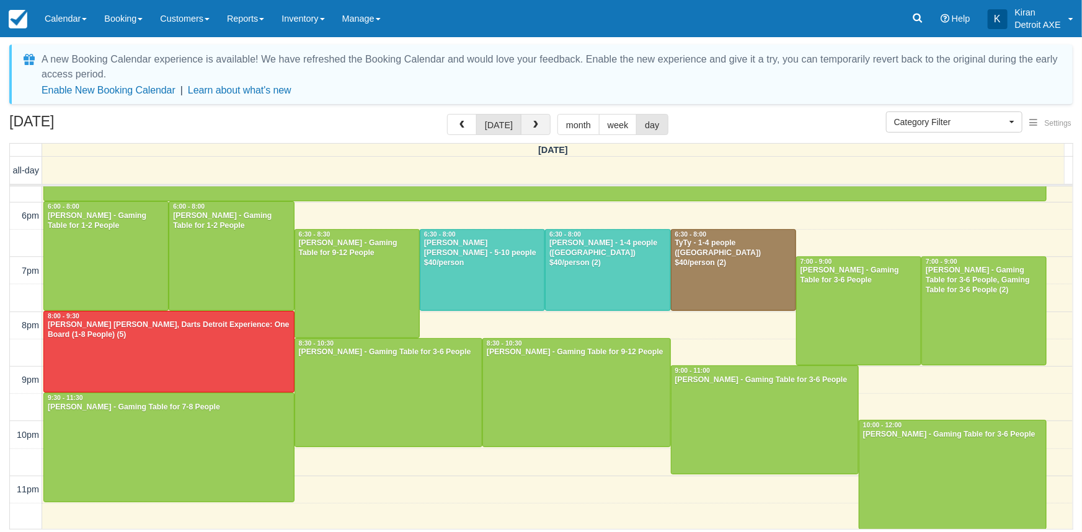
click at [531, 131] on button "button" at bounding box center [536, 124] width 30 height 21
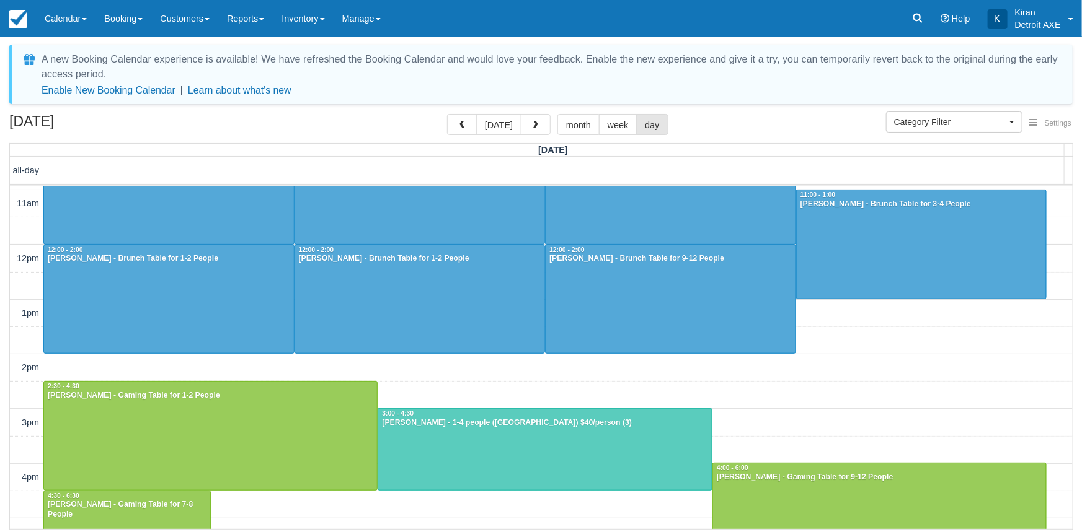
scroll to position [50, 0]
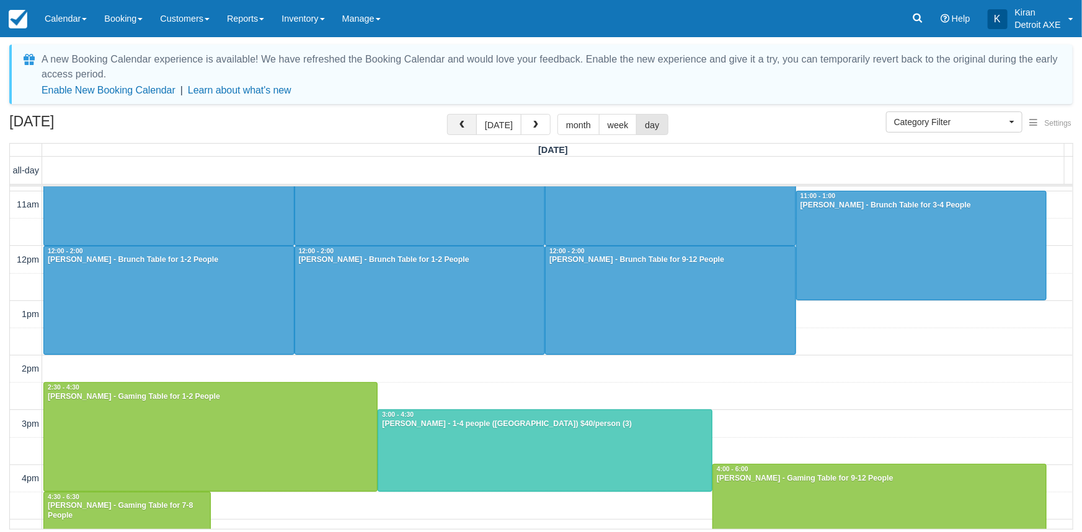
click at [464, 130] on button "button" at bounding box center [462, 124] width 30 height 21
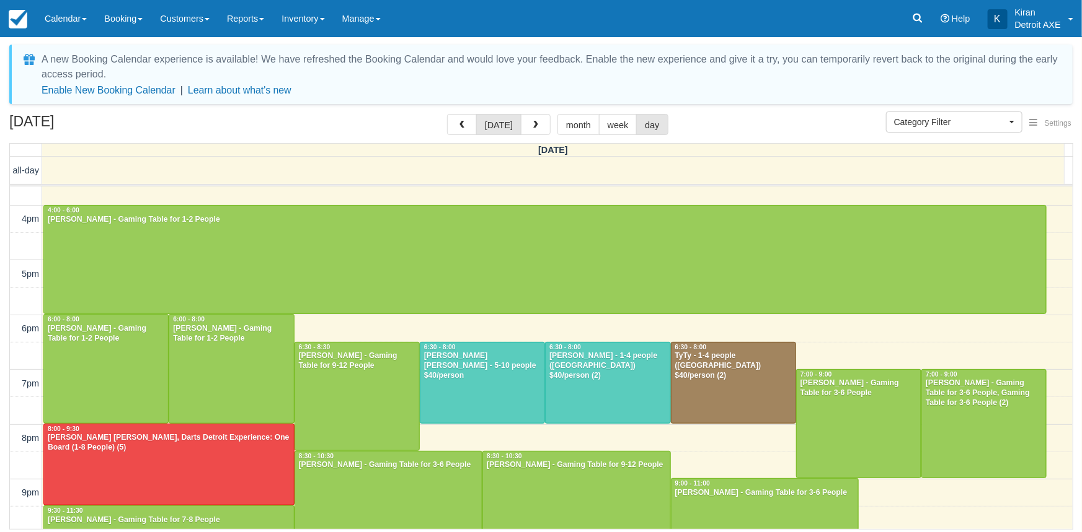
scroll to position [143, 0]
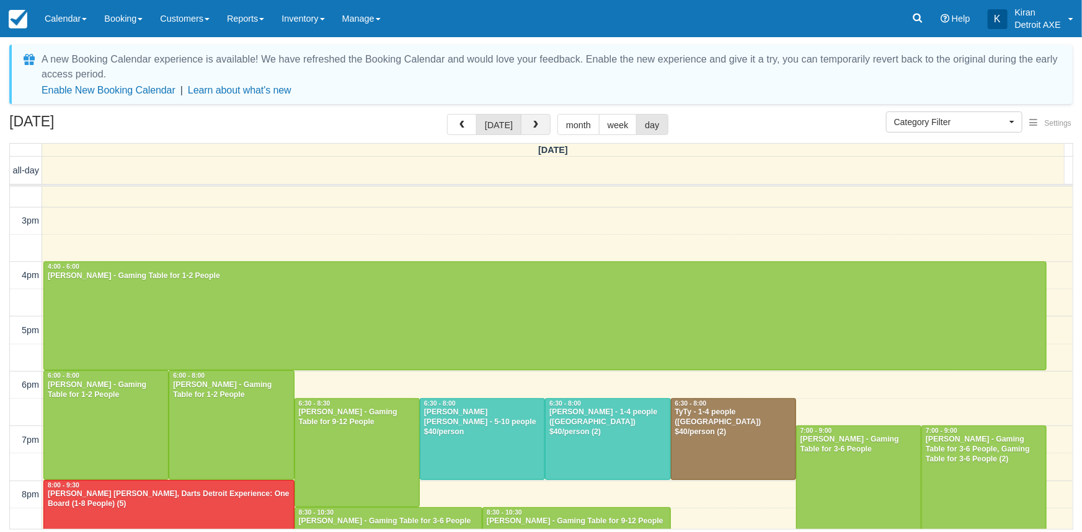
click at [527, 126] on button "button" at bounding box center [536, 124] width 30 height 21
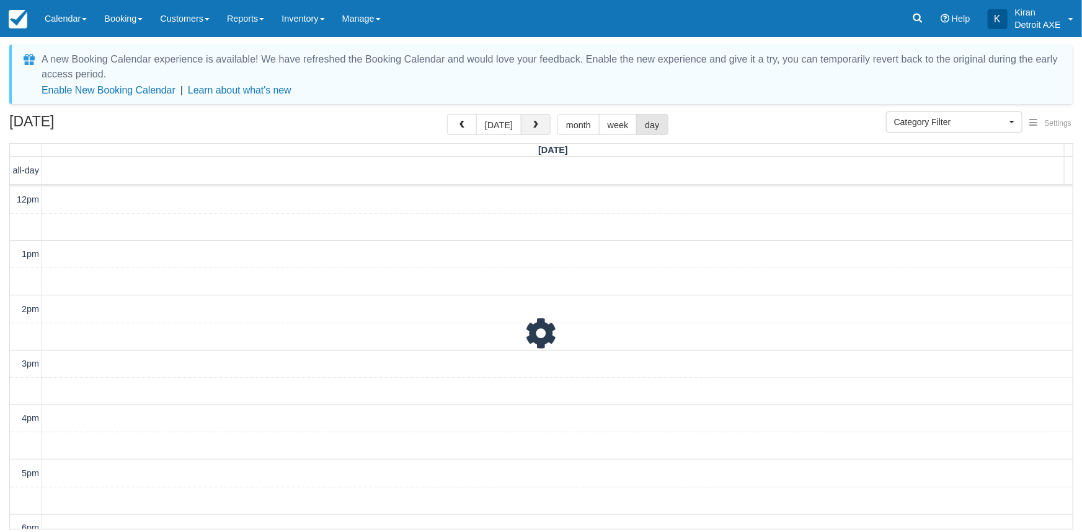
scroll to position [219, 0]
click at [527, 126] on button "button" at bounding box center [536, 124] width 30 height 21
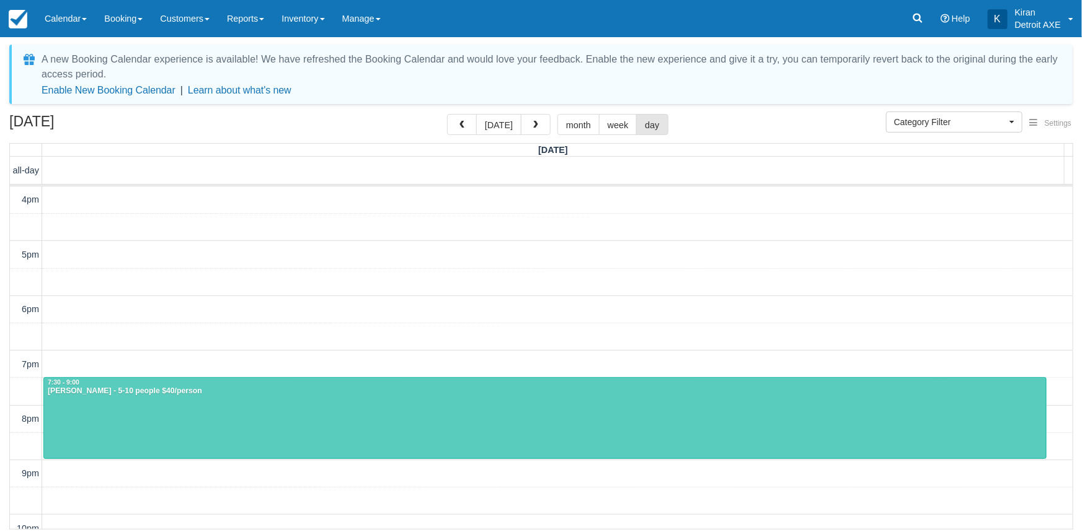
click at [527, 126] on button "button" at bounding box center [536, 124] width 30 height 21
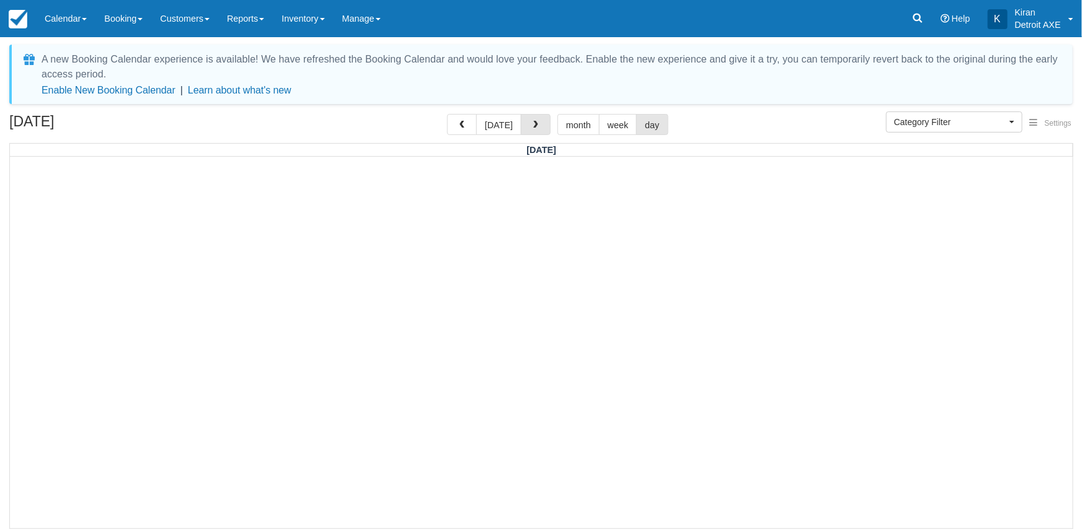
click at [527, 126] on button "button" at bounding box center [536, 124] width 30 height 21
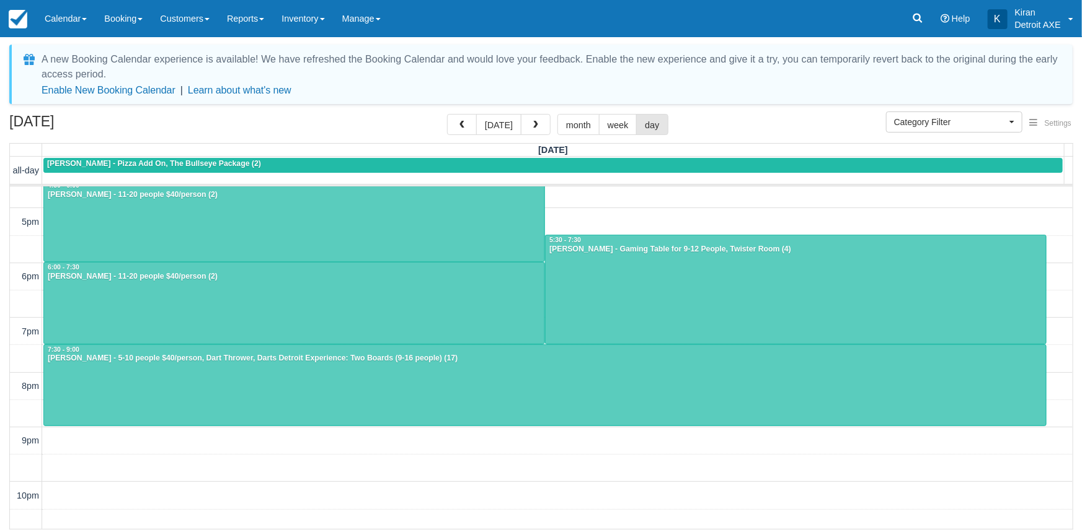
scroll to position [225, 0]
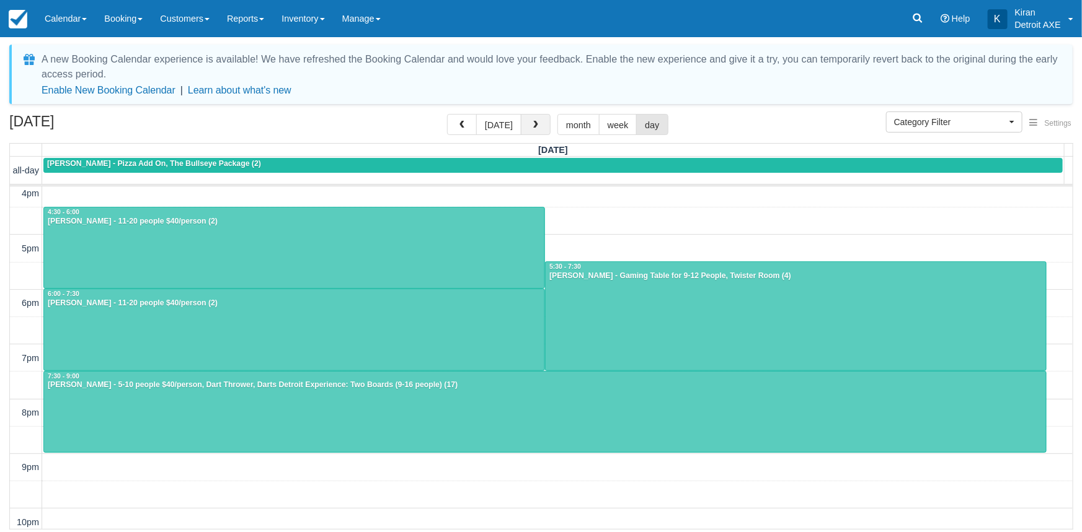
click at [539, 133] on button "button" at bounding box center [536, 124] width 30 height 21
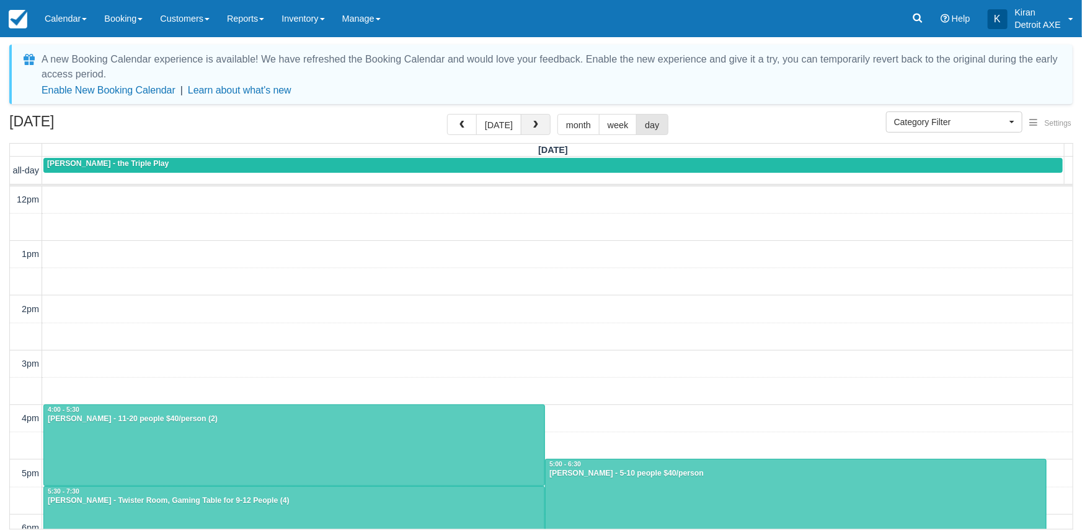
click at [526, 120] on button "button" at bounding box center [536, 124] width 30 height 21
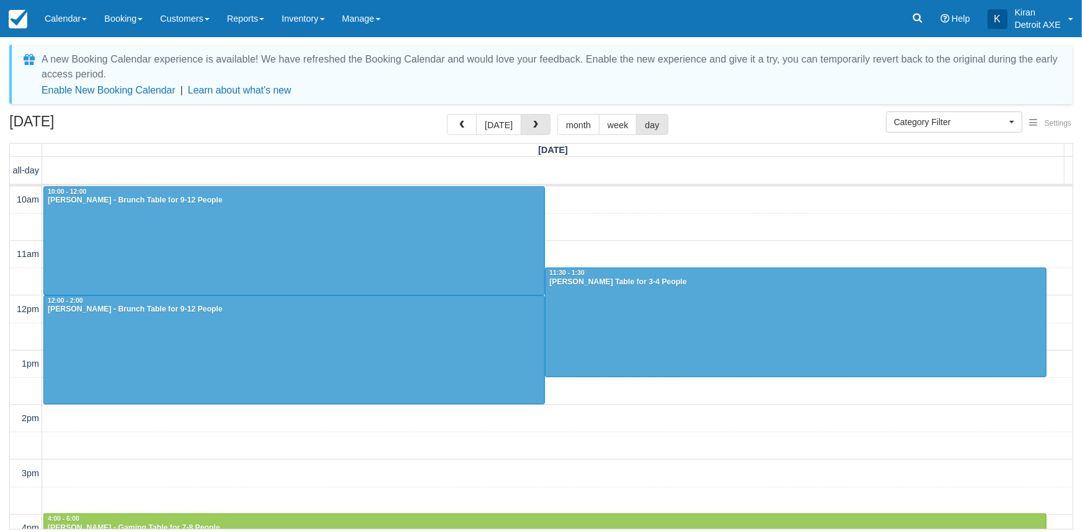
click at [526, 120] on button "button" at bounding box center [536, 124] width 30 height 21
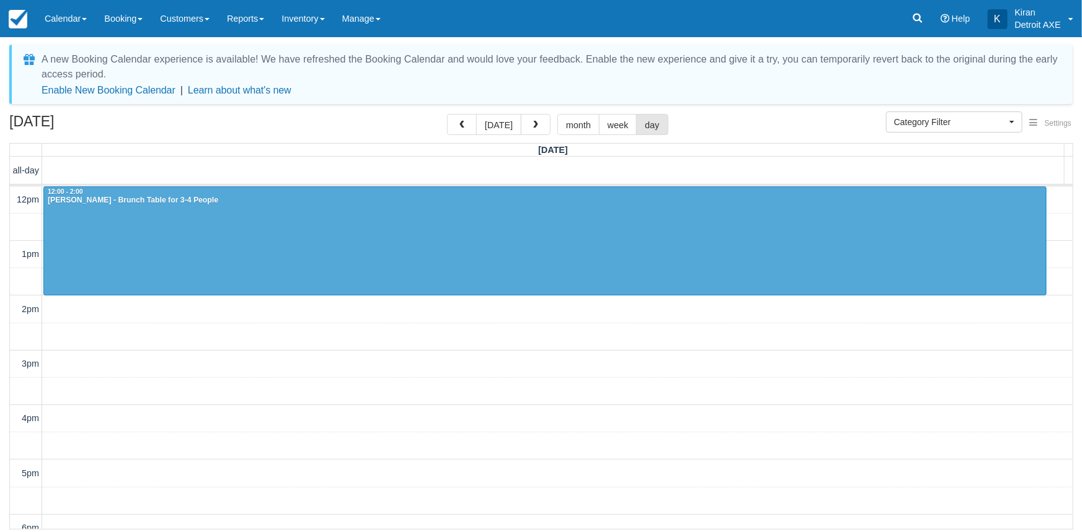
click at [526, 120] on button "button" at bounding box center [536, 124] width 30 height 21
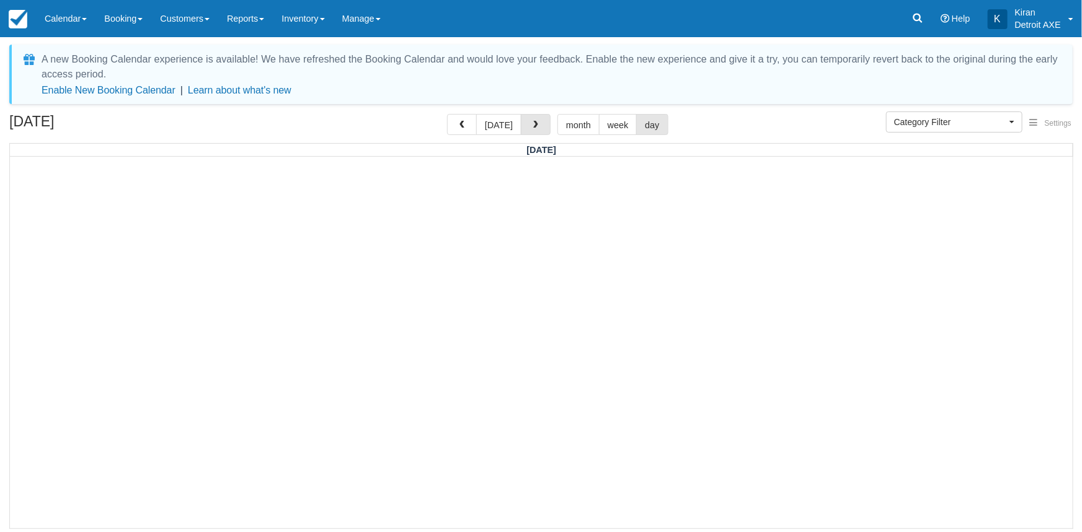
click at [526, 120] on button "button" at bounding box center [536, 124] width 30 height 21
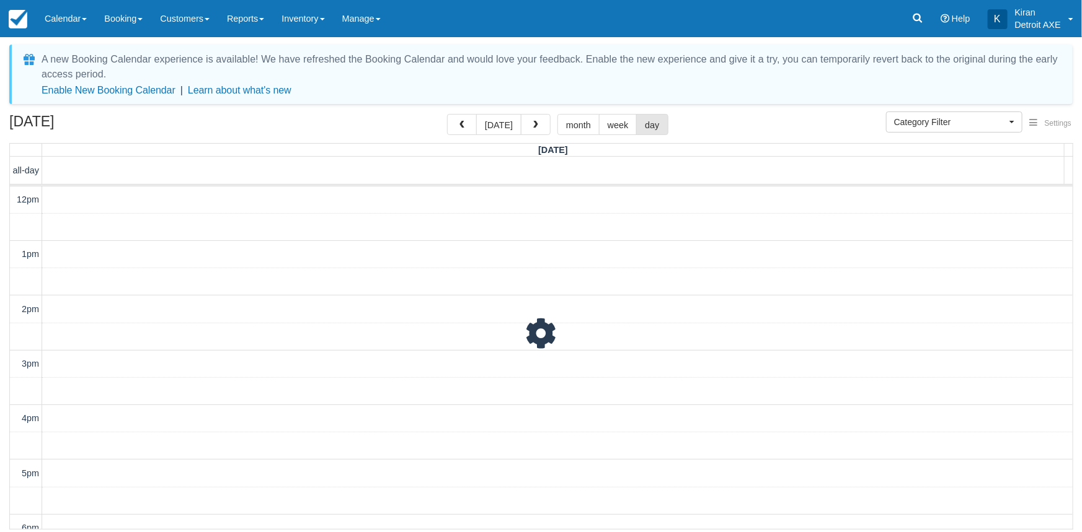
scroll to position [219, 0]
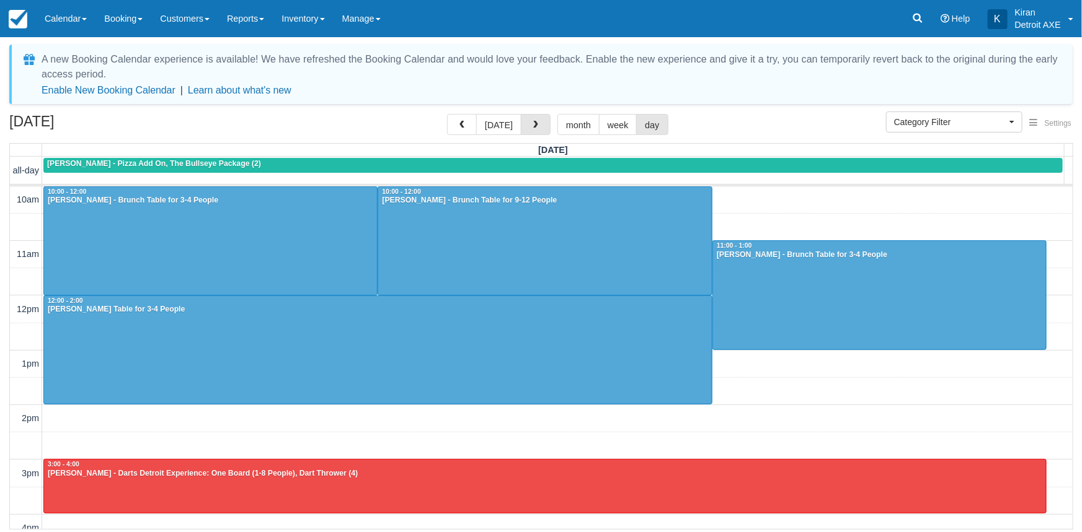
click at [526, 120] on button "button" at bounding box center [536, 124] width 30 height 21
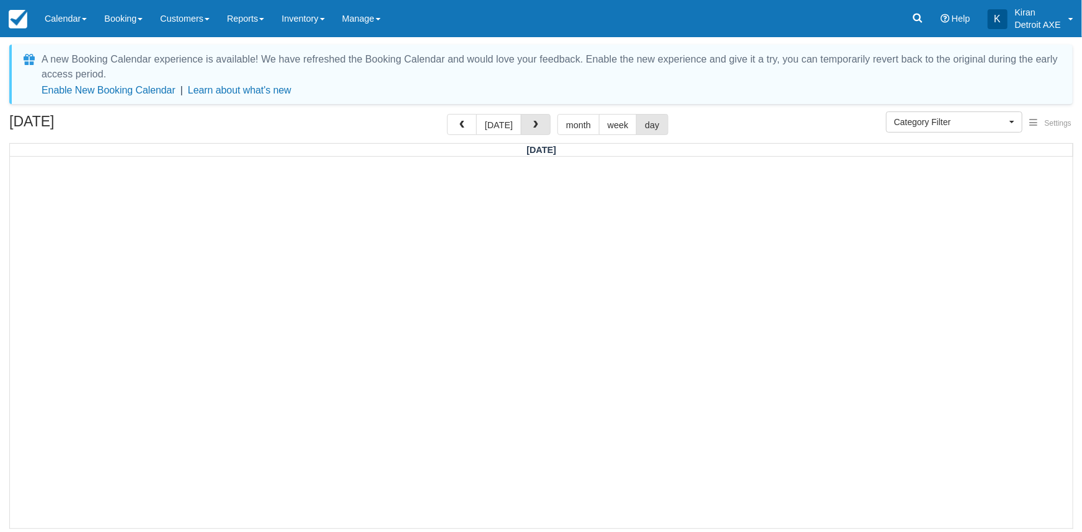
click at [526, 120] on button "button" at bounding box center [536, 124] width 30 height 21
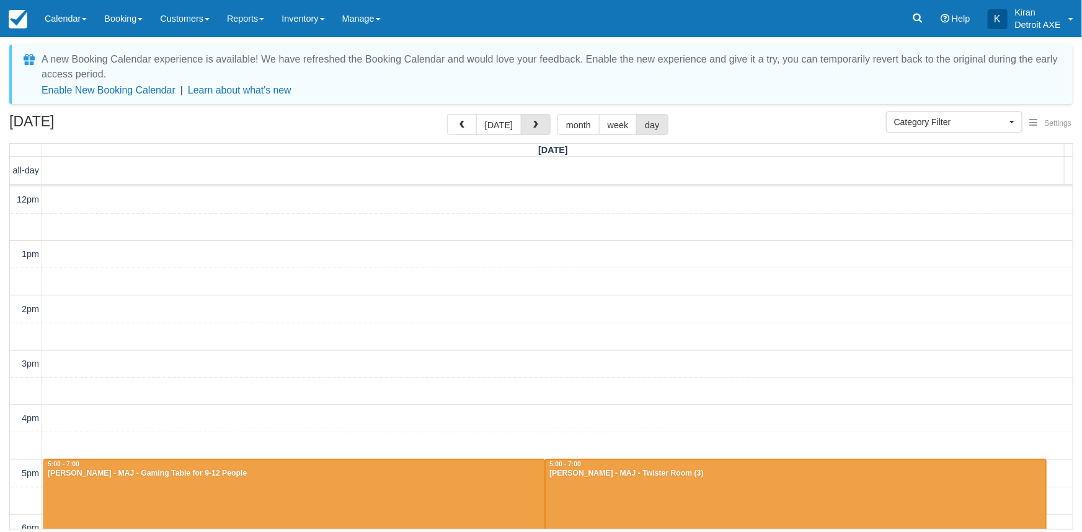
click at [526, 120] on button "button" at bounding box center [536, 124] width 30 height 21
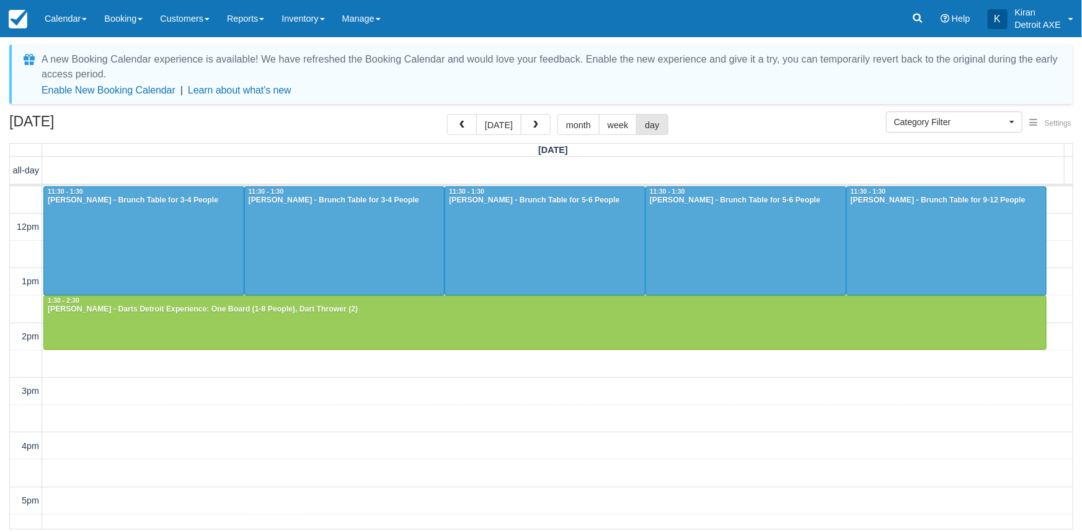
scroll to position [247, 0]
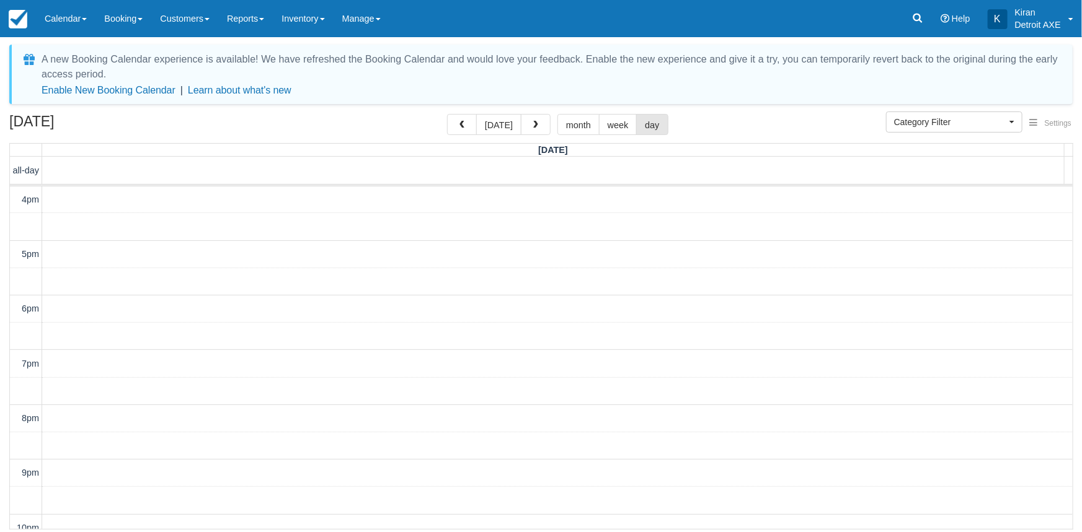
click at [526, 120] on button "button" at bounding box center [536, 124] width 30 height 21
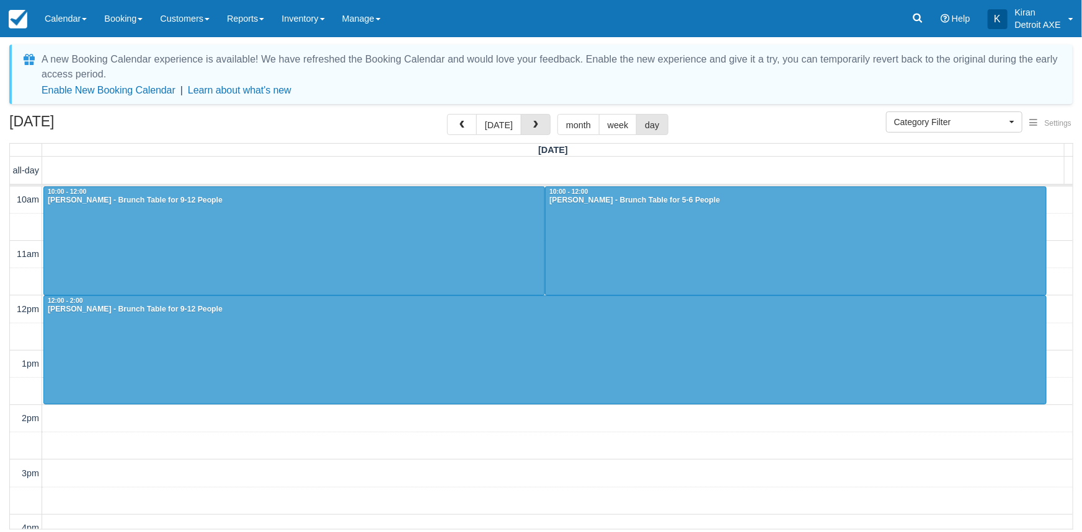
click at [526, 120] on button "button" at bounding box center [536, 124] width 30 height 21
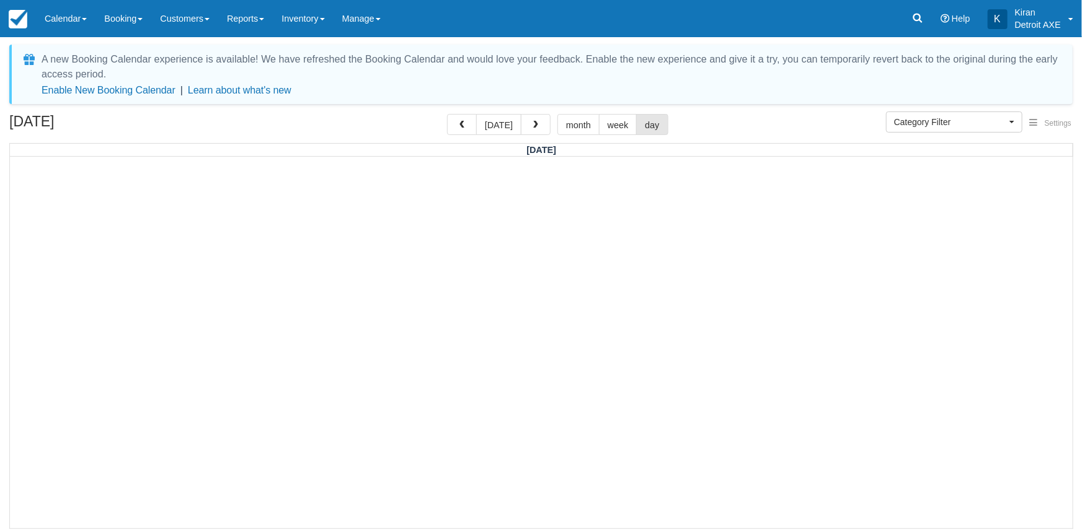
click at [526, 120] on button "button" at bounding box center [536, 124] width 30 height 21
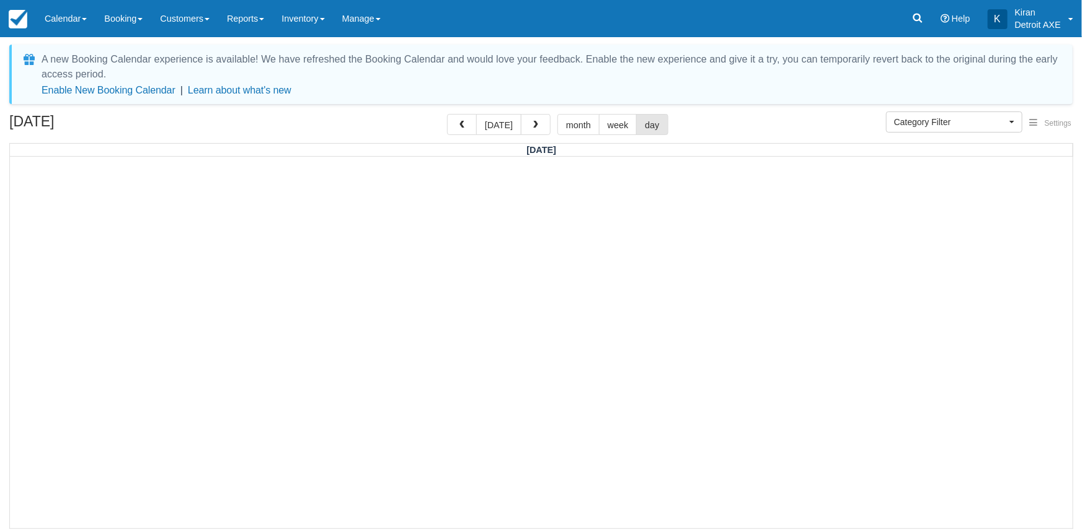
click at [526, 120] on button "button" at bounding box center [536, 124] width 30 height 21
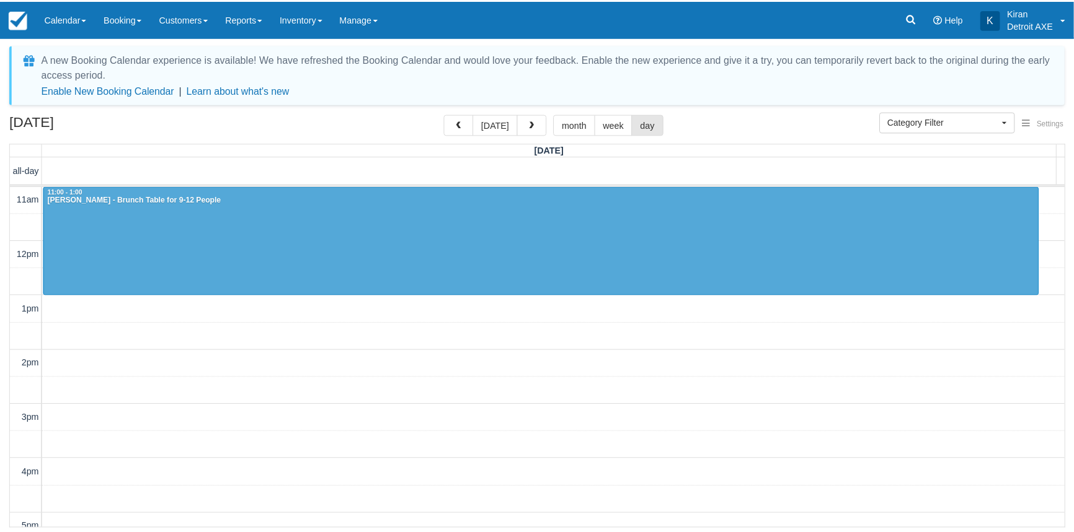
scroll to position [273, 0]
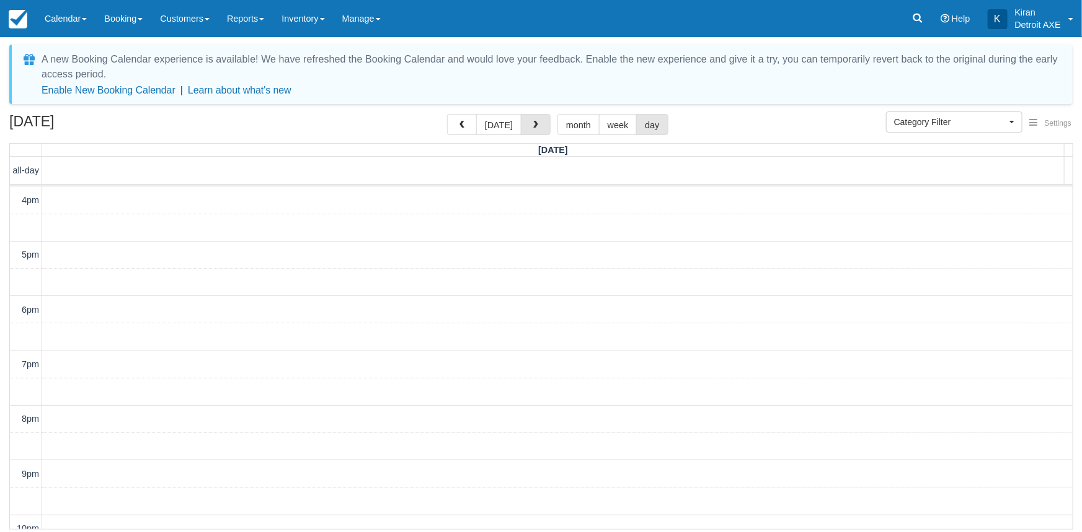
click at [526, 120] on button "button" at bounding box center [536, 124] width 30 height 21
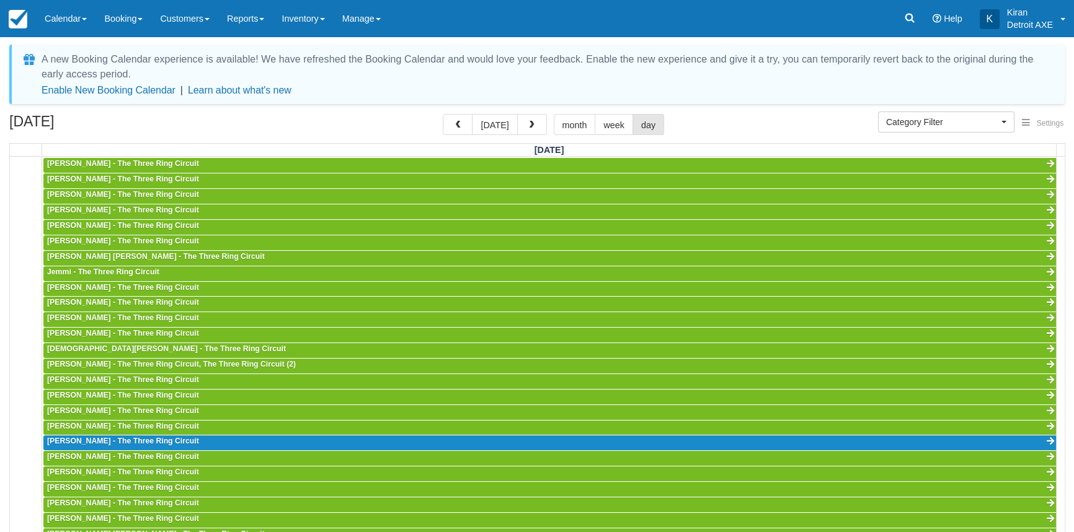
click at [527, 121] on span "button" at bounding box center [531, 125] width 9 height 9
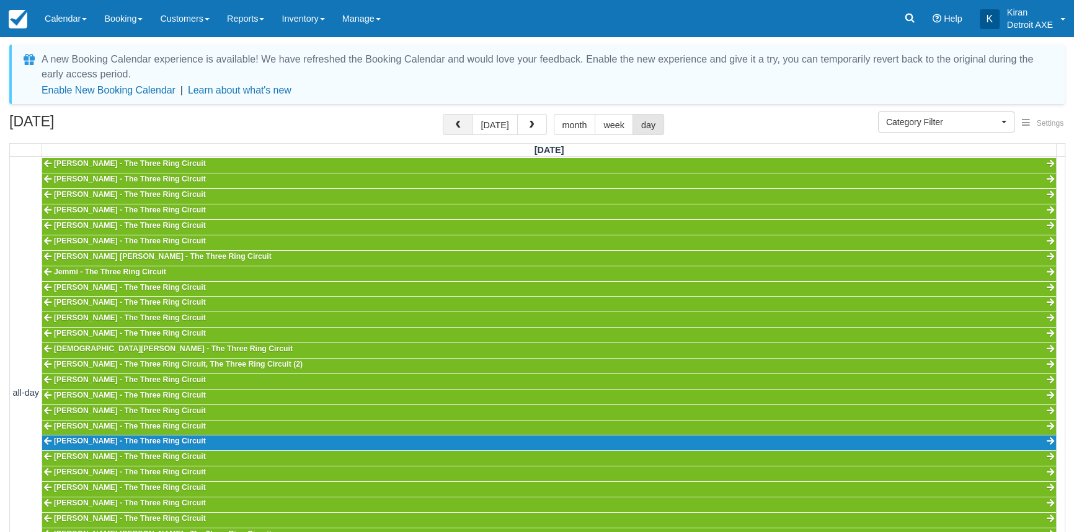
click at [461, 127] on span "button" at bounding box center [457, 125] width 9 height 9
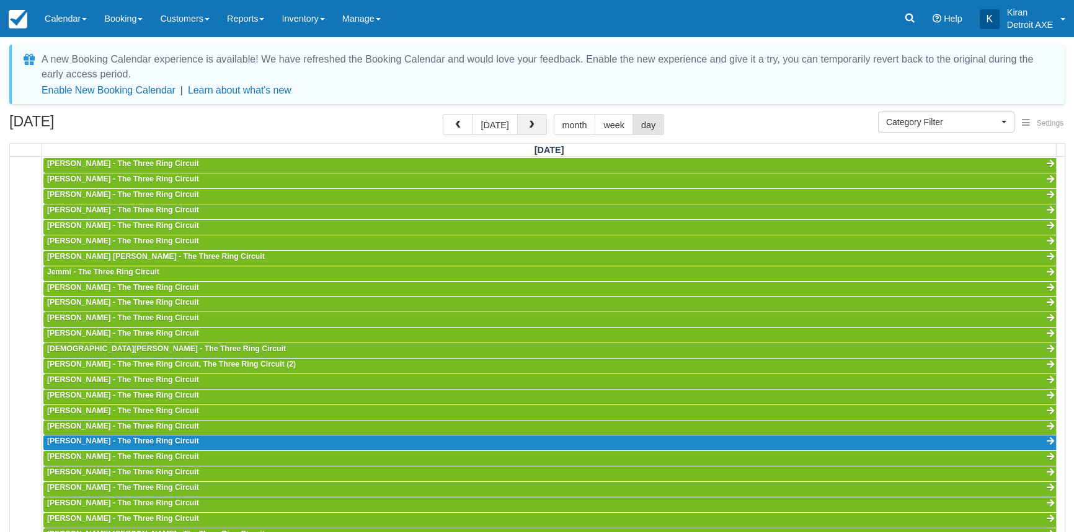
click at [538, 131] on button "button" at bounding box center [532, 124] width 30 height 21
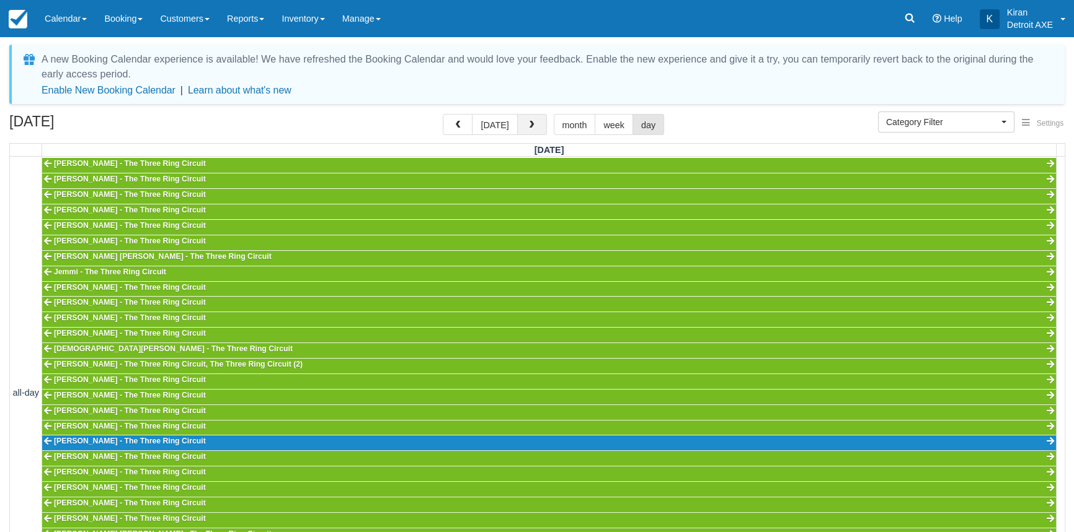
click at [536, 127] on button "button" at bounding box center [532, 124] width 30 height 21
click at [456, 124] on span "button" at bounding box center [457, 125] width 9 height 9
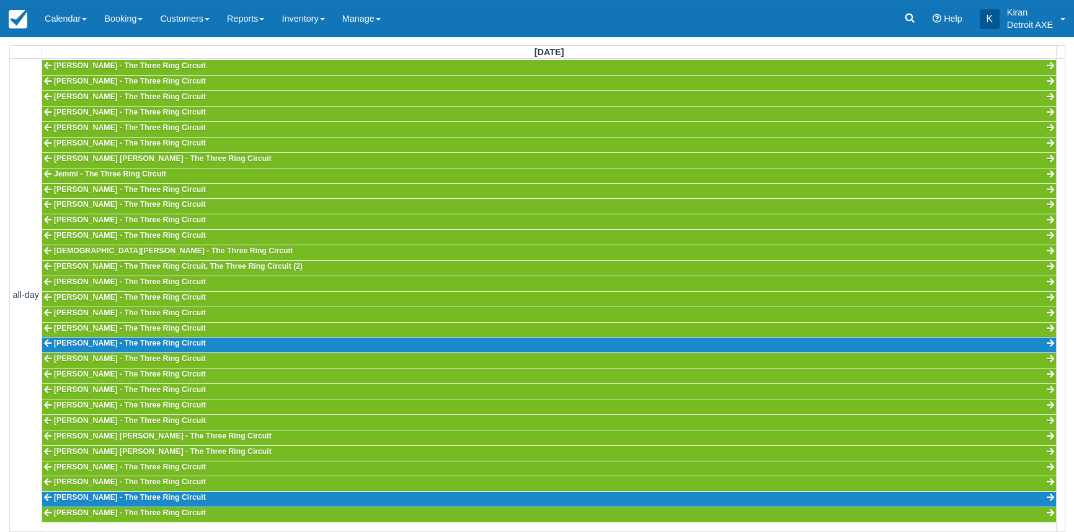
scroll to position [99, 0]
